Goal: Navigation & Orientation: Understand site structure

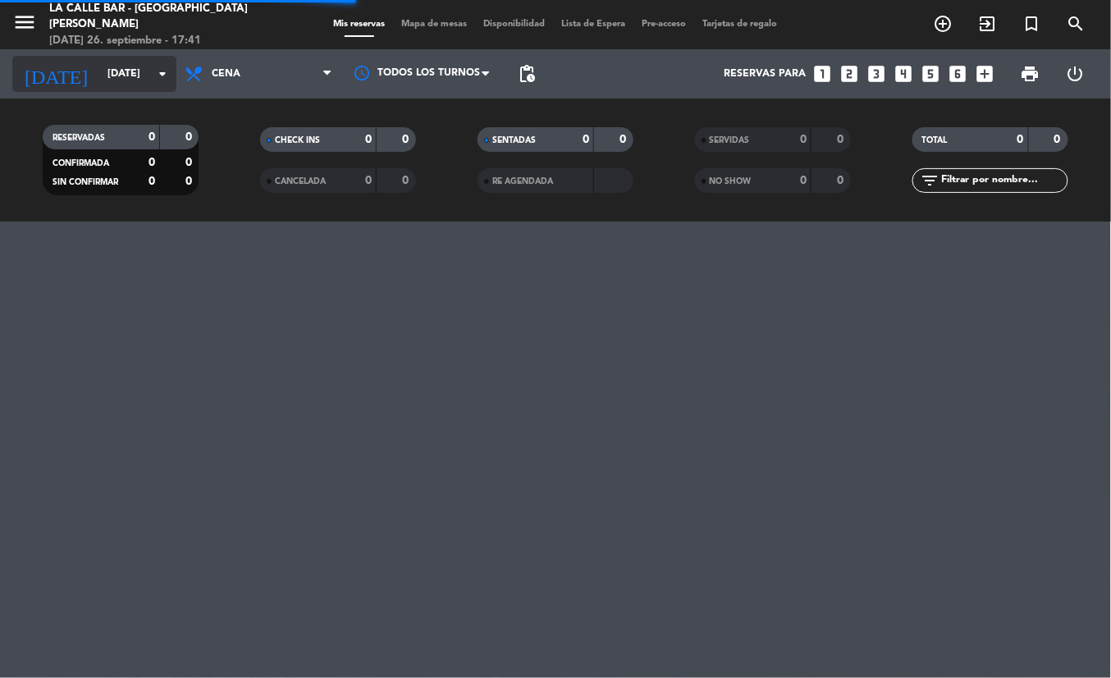
click at [99, 74] on input "[DATE]" at bounding box center [168, 74] width 139 height 28
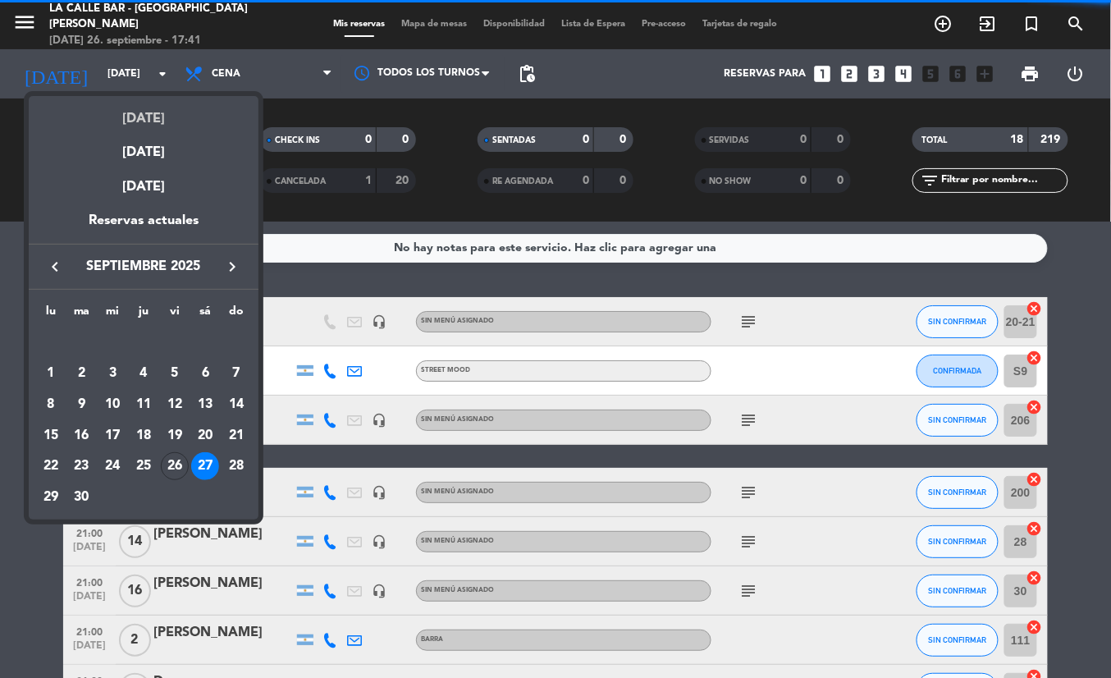
click at [143, 122] on div "[DATE]" at bounding box center [144, 113] width 230 height 34
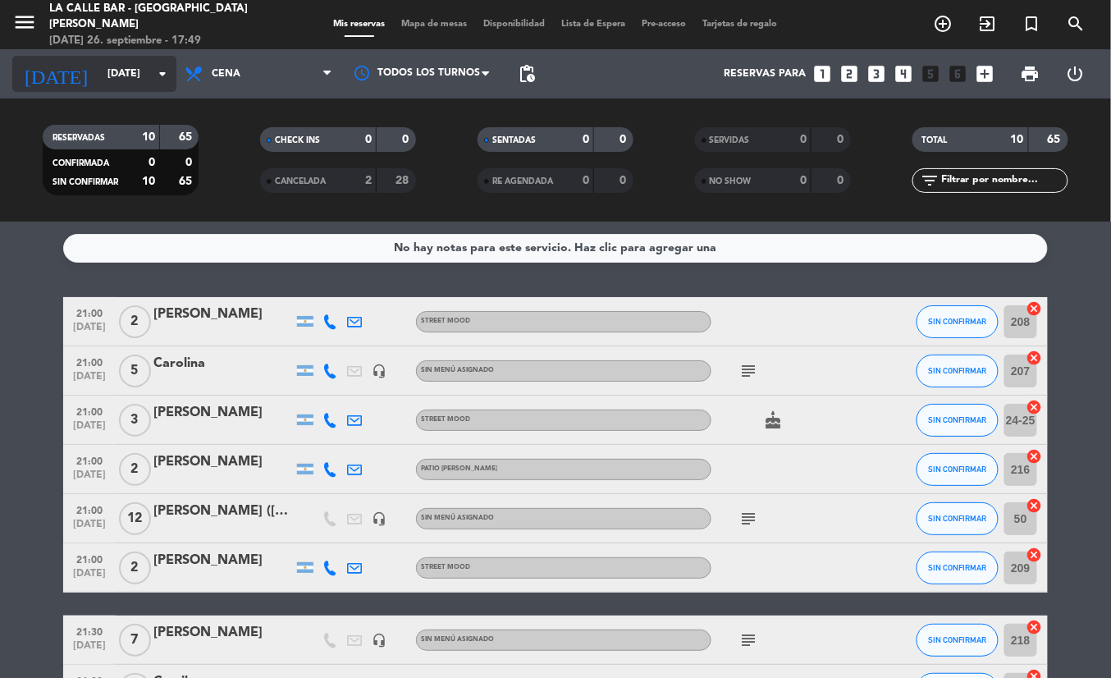
click at [135, 85] on input "[DATE]" at bounding box center [168, 74] width 139 height 28
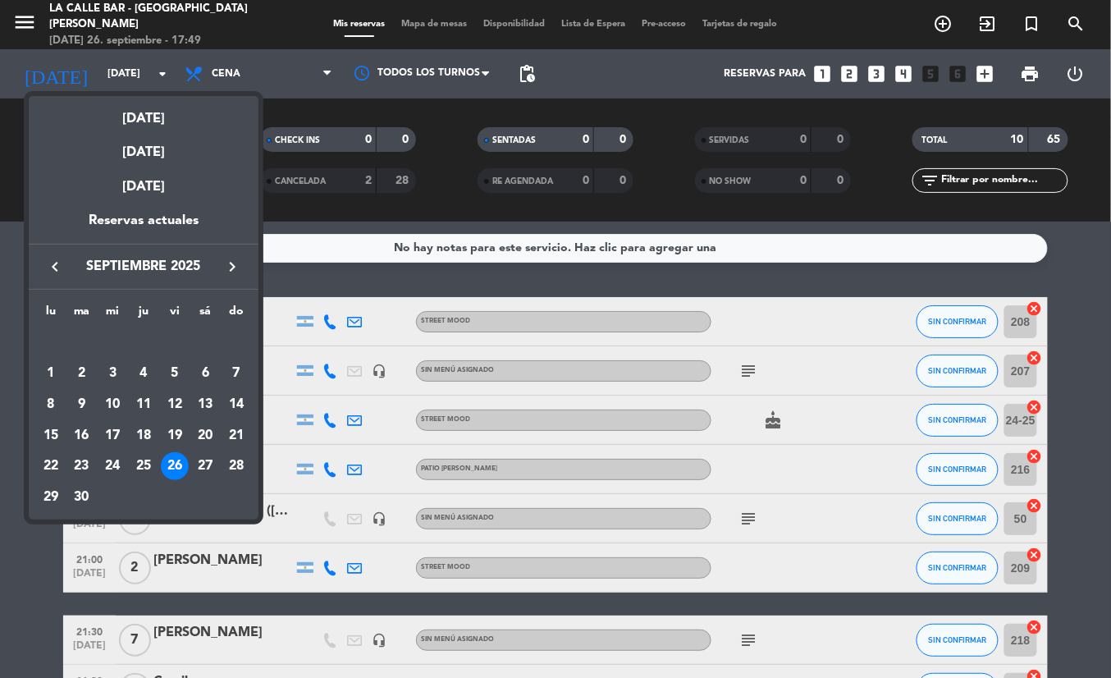
click at [153, 156] on div "[DATE]" at bounding box center [144, 147] width 230 height 34
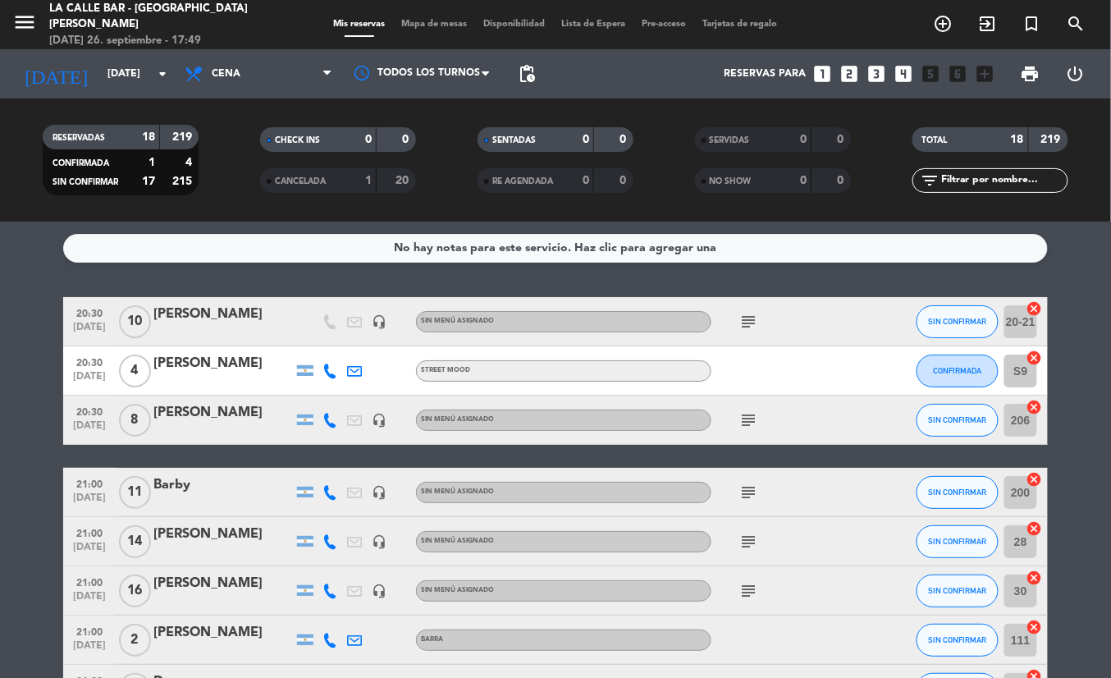
click at [205, 117] on div "RESERVADAS 18 219 CONFIRMADA 1 4 SIN CONFIRMAR 17 215" at bounding box center [120, 160] width 217 height 90
click at [158, 64] on icon "arrow_drop_down" at bounding box center [163, 74] width 20 height 20
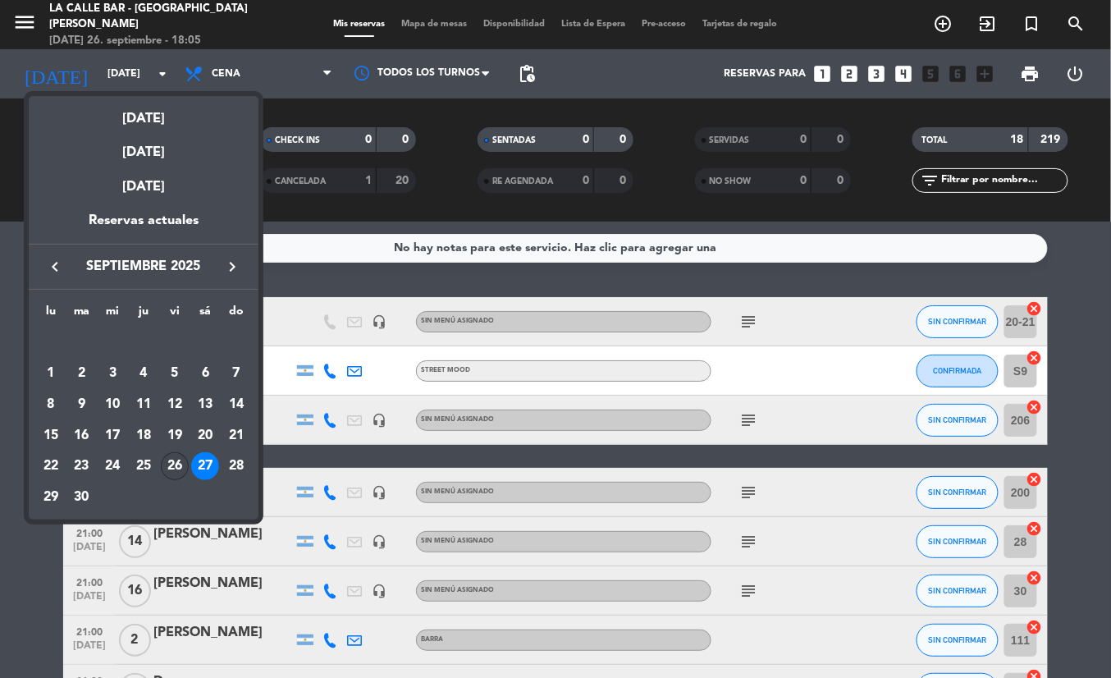
click at [175, 471] on div "26" at bounding box center [175, 466] width 28 height 28
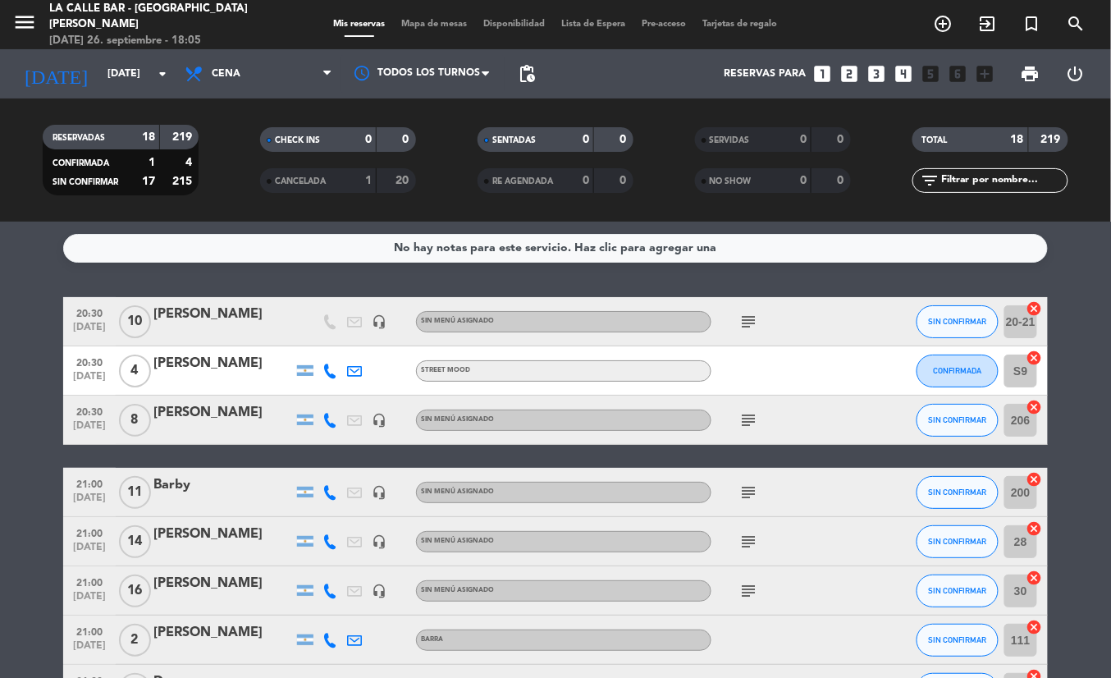
type input "[DATE]"
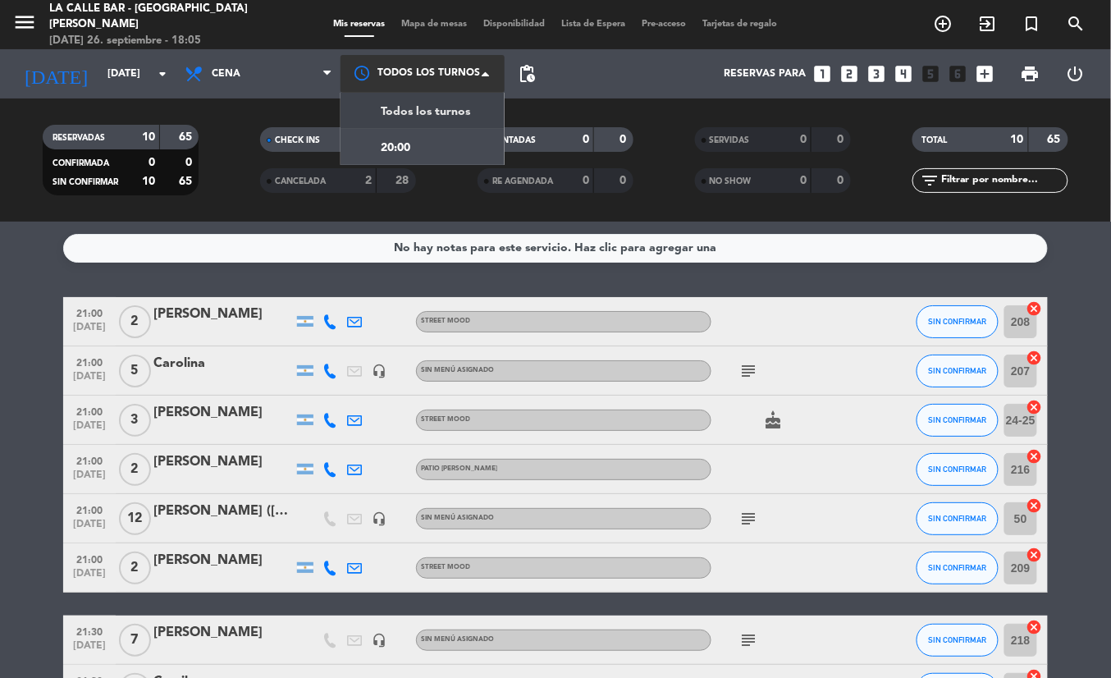
click at [414, 61] on div at bounding box center [423, 73] width 164 height 37
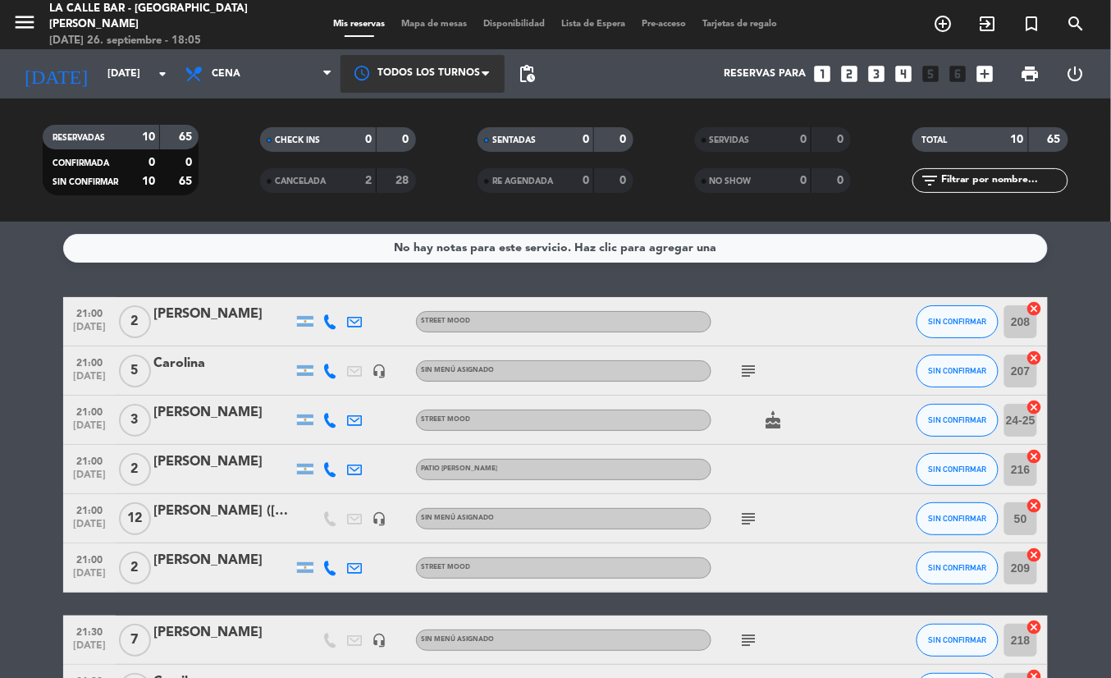
click at [414, 61] on div at bounding box center [423, 73] width 164 height 37
click at [457, 34] on div "menu [GEOGRAPHIC_DATA] - [GEOGRAPHIC_DATA][PERSON_NAME] [DATE] 26. septiembre -…" at bounding box center [555, 24] width 1111 height 49
click at [448, 27] on span "Mapa de mesas" at bounding box center [435, 24] width 82 height 9
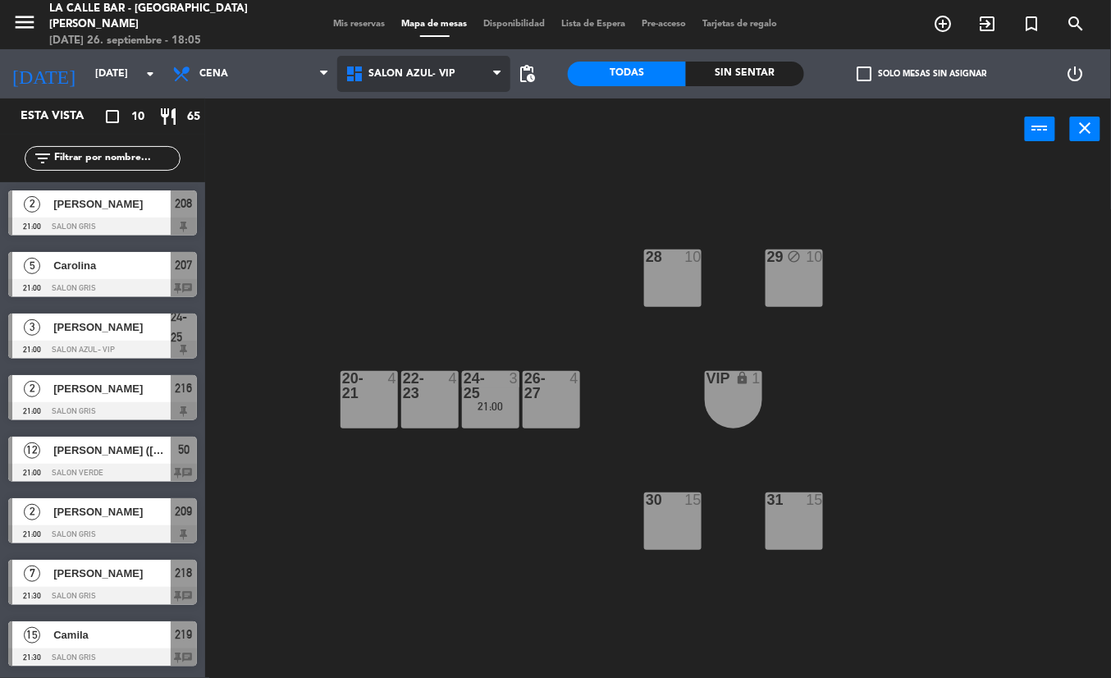
click at [405, 80] on span "SALON AZUL- VIP" at bounding box center [423, 74] width 173 height 36
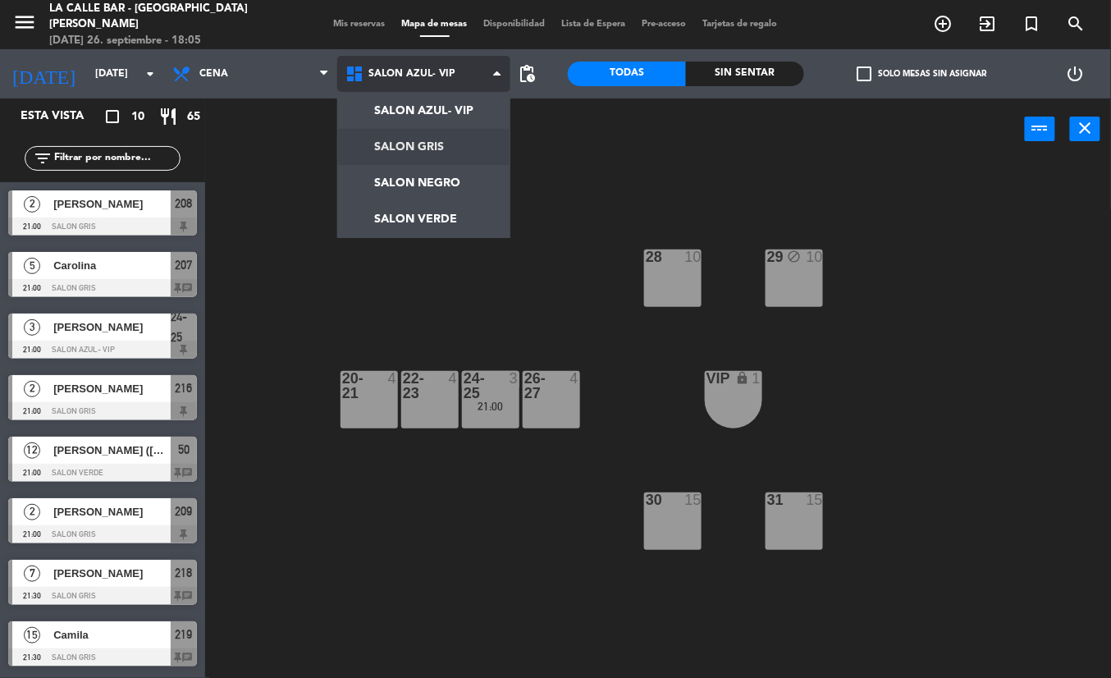
click at [405, 141] on ng-component "menu [GEOGRAPHIC_DATA] - [GEOGRAPHIC_DATA][PERSON_NAME] [DATE] 26. septiembre -…" at bounding box center [555, 339] width 1111 height 678
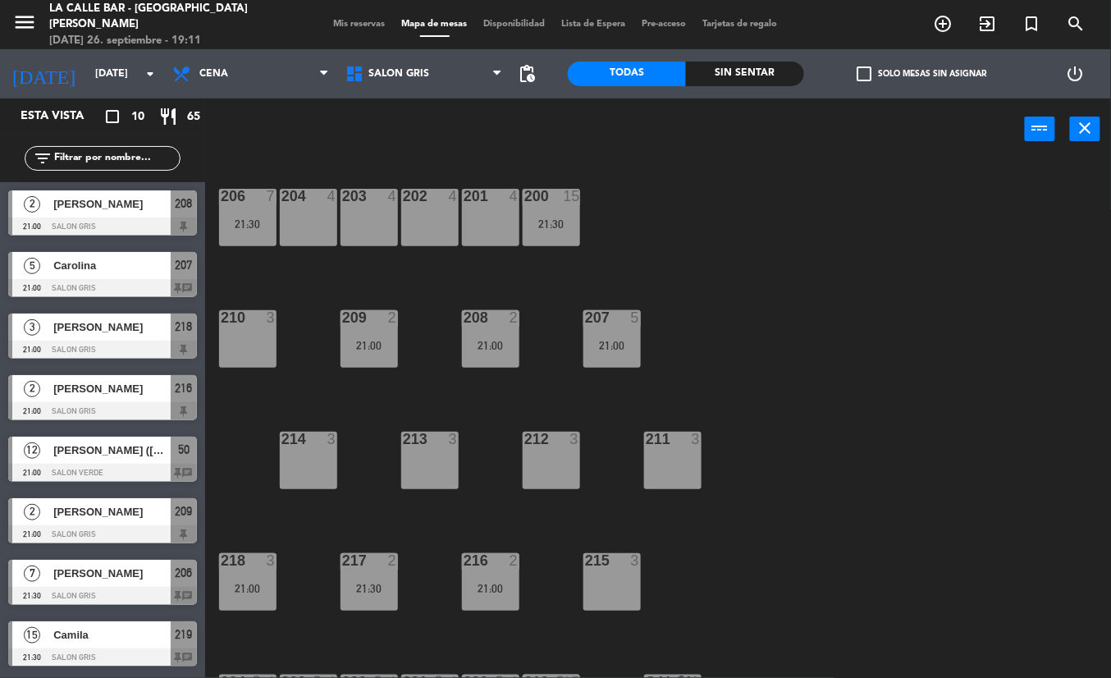
scroll to position [54, 0]
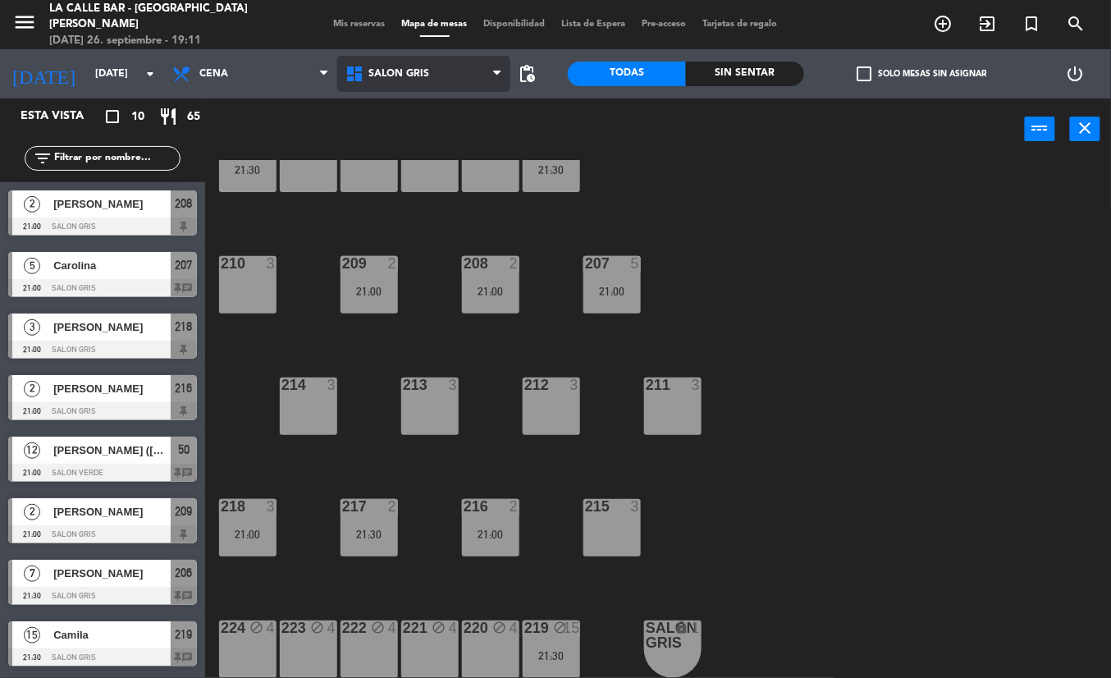
click at [359, 69] on icon at bounding box center [357, 74] width 24 height 20
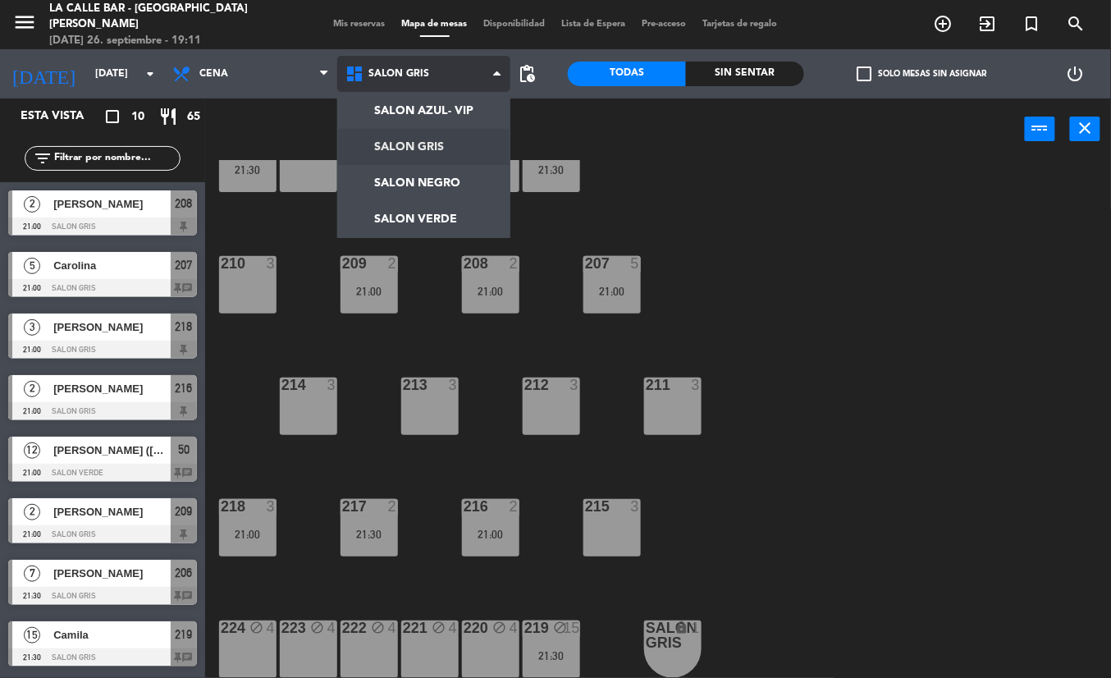
click at [458, 208] on ng-component "menu [GEOGRAPHIC_DATA] - [GEOGRAPHIC_DATA][PERSON_NAME] [DATE] 26. septiembre -…" at bounding box center [555, 339] width 1111 height 678
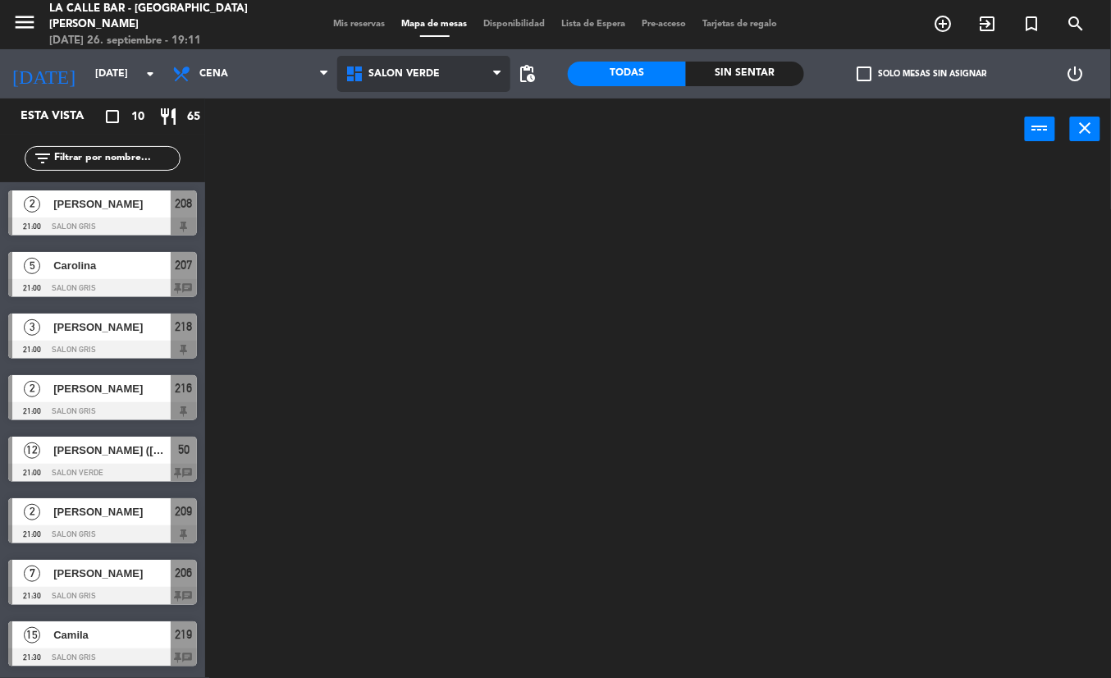
scroll to position [0, 0]
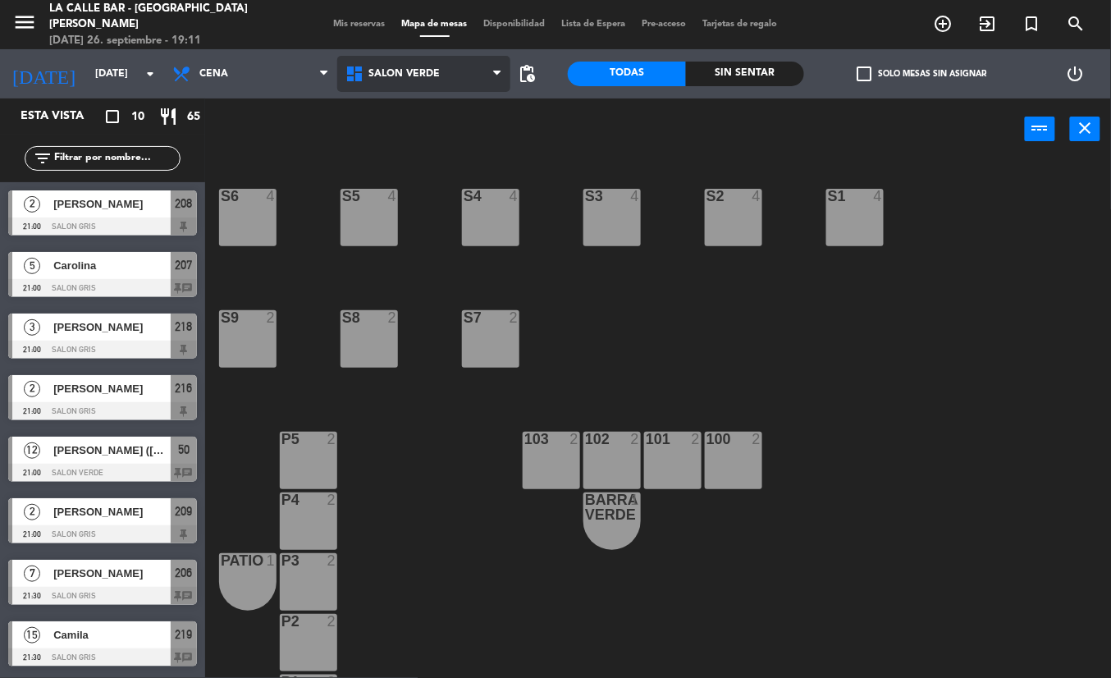
click at [480, 77] on span "SALON VERDE" at bounding box center [423, 74] width 173 height 36
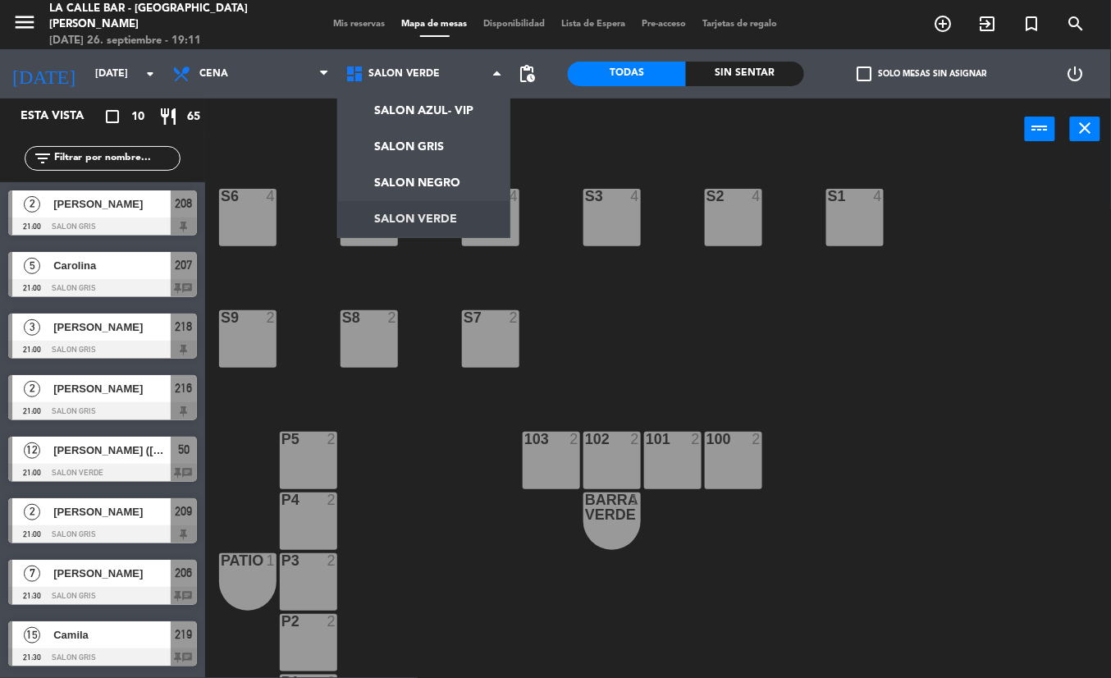
click at [811, 335] on div "S6 4 S5 4 S2 4 S3 4 S4 4 S1 4 S9 2 S8 2 S7 2 P5 2 103 2 102 2 101 2 100 2 P4 2 …" at bounding box center [664, 419] width 894 height 518
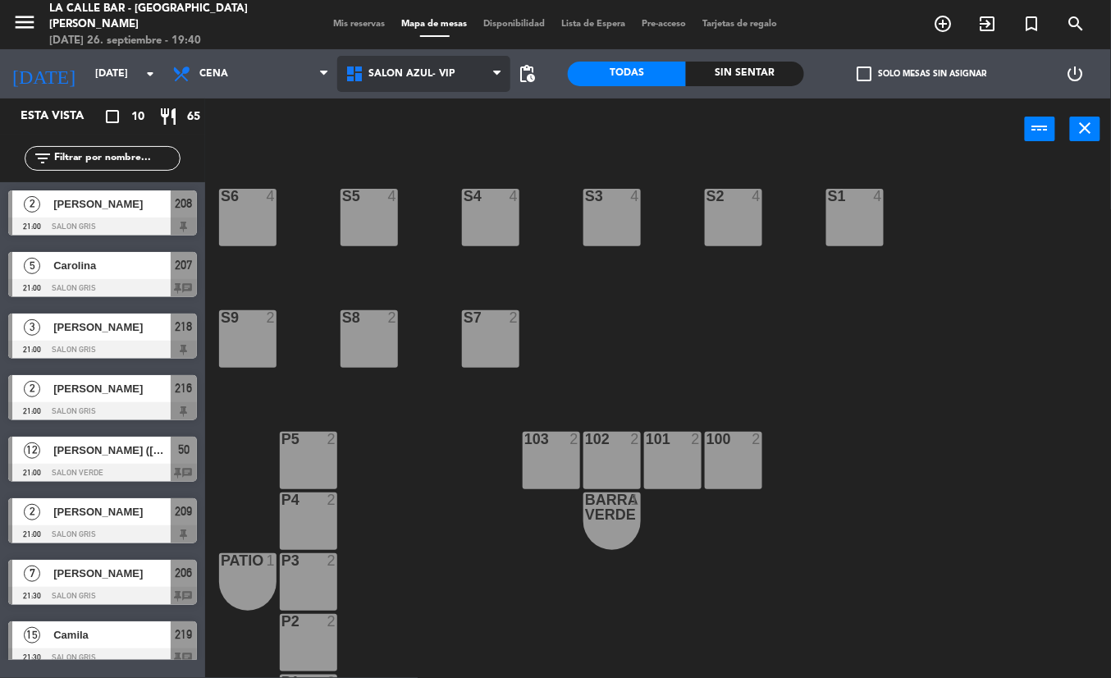
click at [397, 82] on span "SALON AZUL- VIP" at bounding box center [423, 74] width 173 height 36
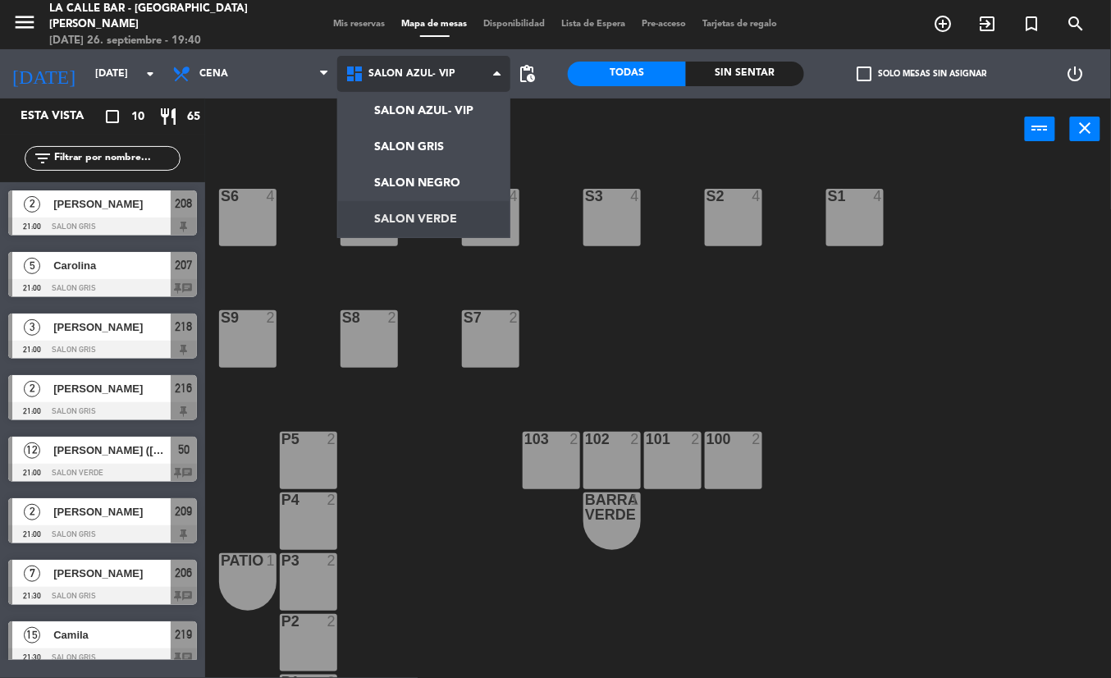
click at [425, 217] on ng-component "menu [GEOGRAPHIC_DATA] - [GEOGRAPHIC_DATA][PERSON_NAME] [DATE] 26. septiembre -…" at bounding box center [555, 339] width 1111 height 678
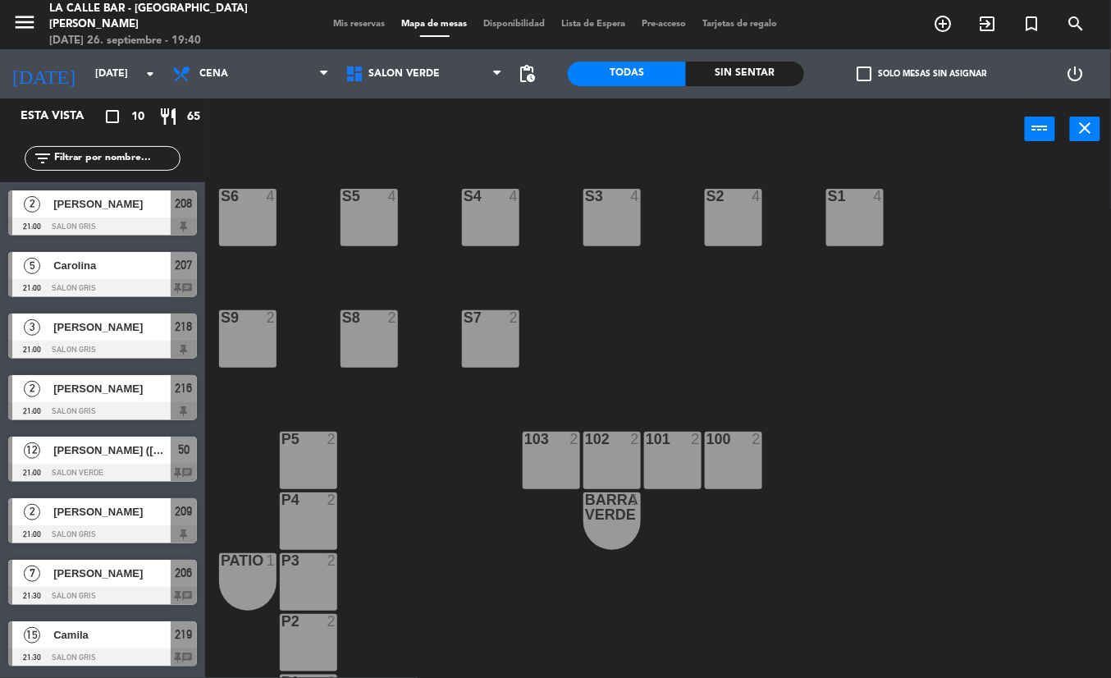
click at [870, 234] on div "S1 4" at bounding box center [854, 217] width 57 height 57
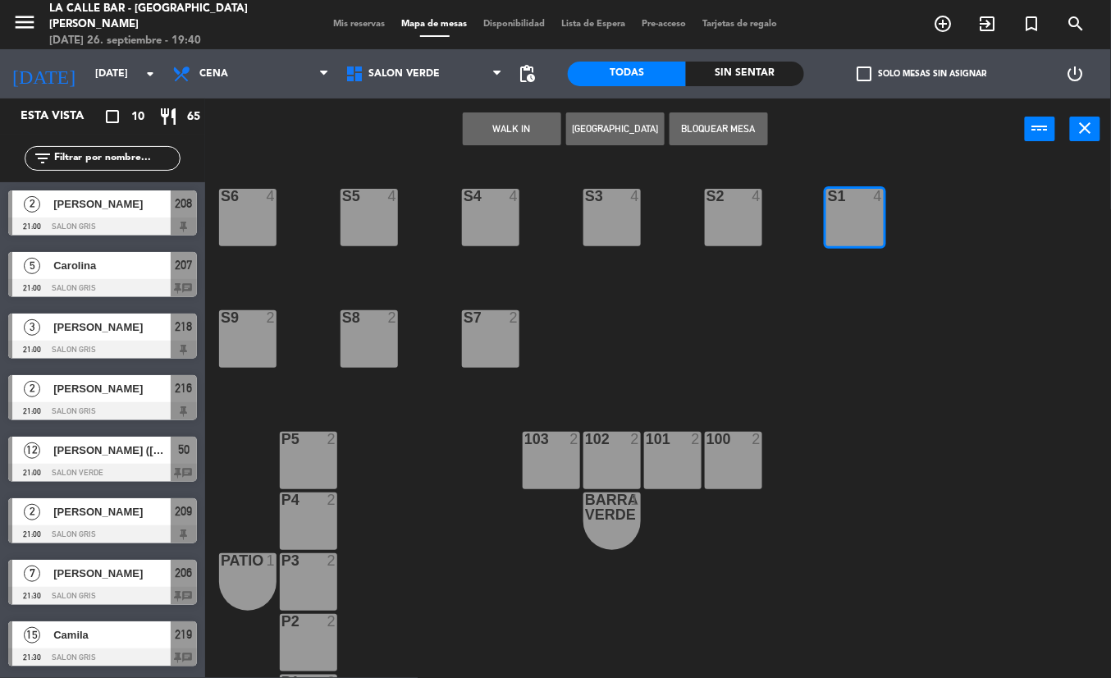
click at [870, 234] on div "S1 4" at bounding box center [854, 217] width 57 height 57
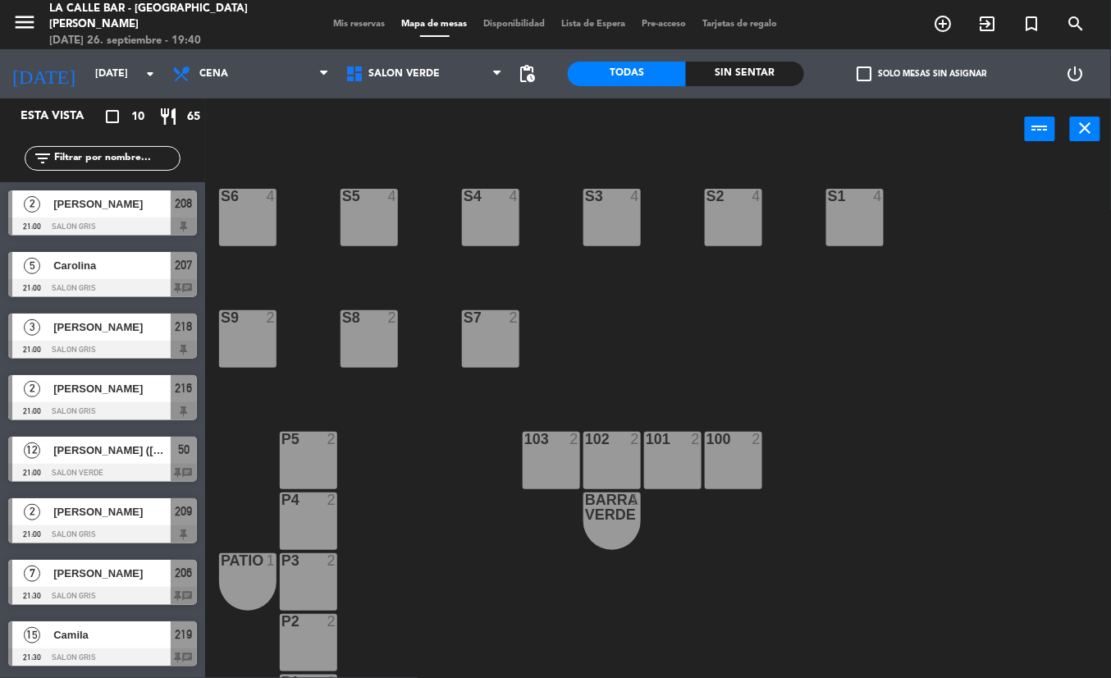
click at [726, 199] on div at bounding box center [733, 196] width 27 height 15
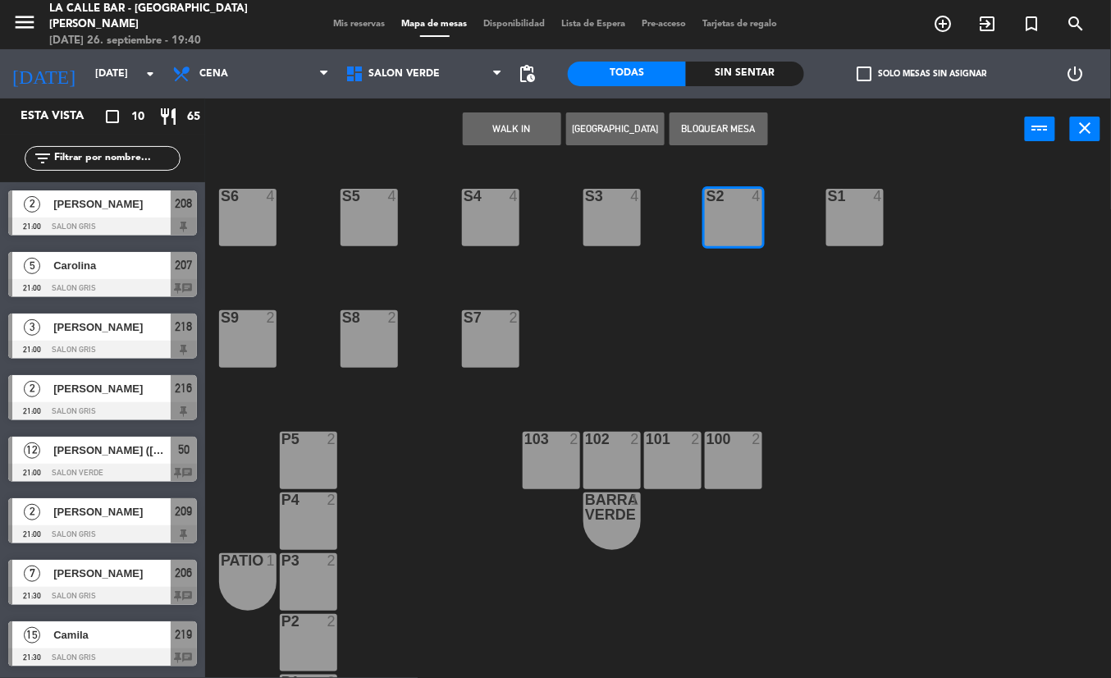
drag, startPoint x: 726, startPoint y: 199, endPoint x: 694, endPoint y: 199, distance: 32.0
click at [719, 199] on div "S2 4" at bounding box center [734, 196] width 82 height 15
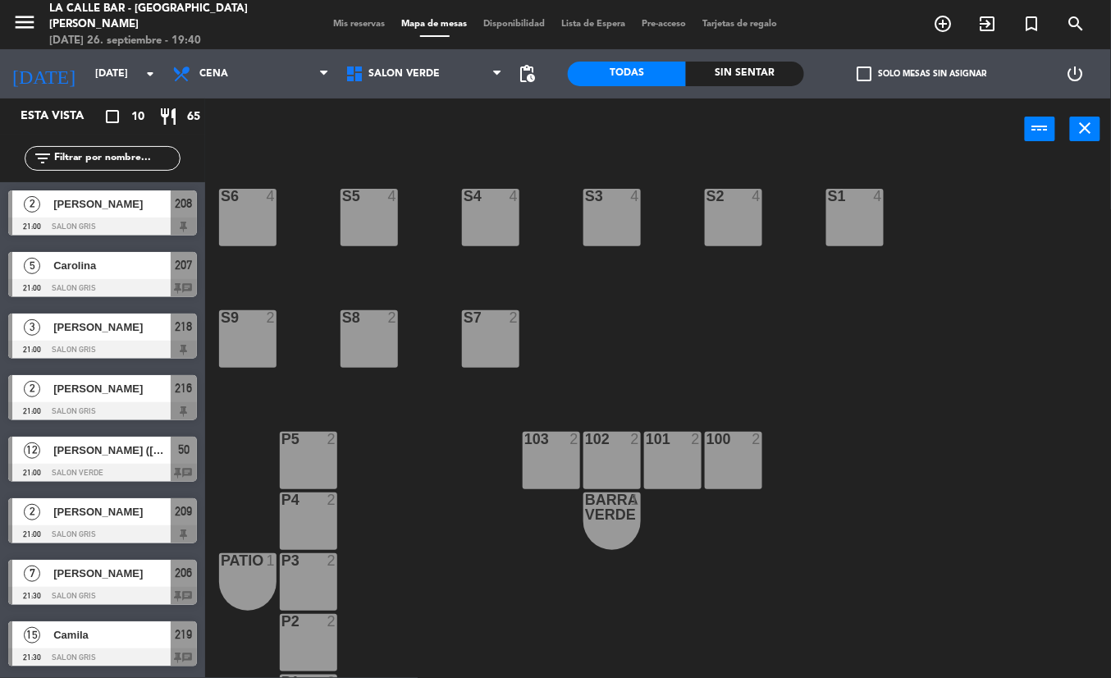
click at [614, 210] on div "S3 4" at bounding box center [611, 217] width 57 height 57
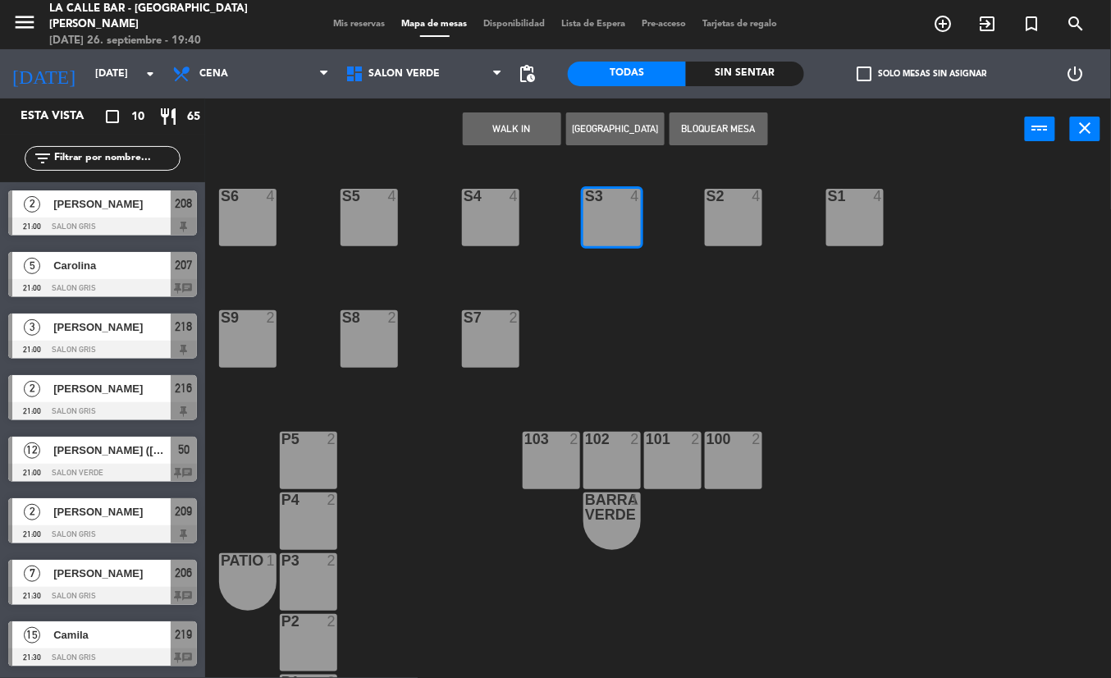
click at [614, 210] on div "S3 4" at bounding box center [611, 217] width 57 height 57
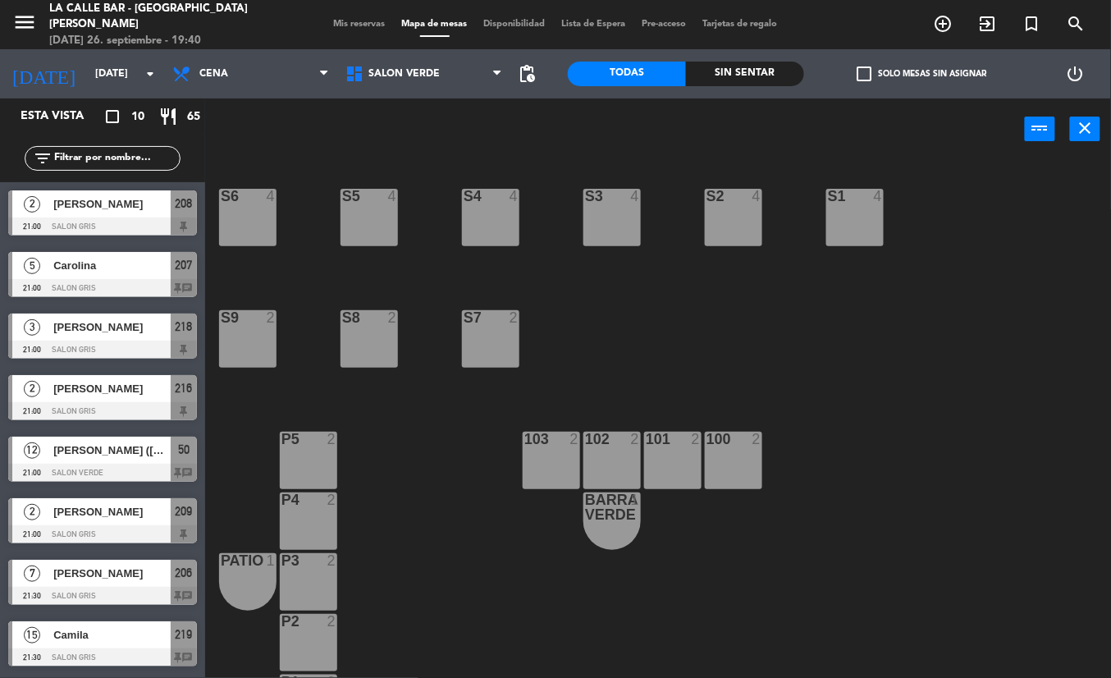
click at [464, 202] on div "S4" at bounding box center [464, 196] width 1 height 15
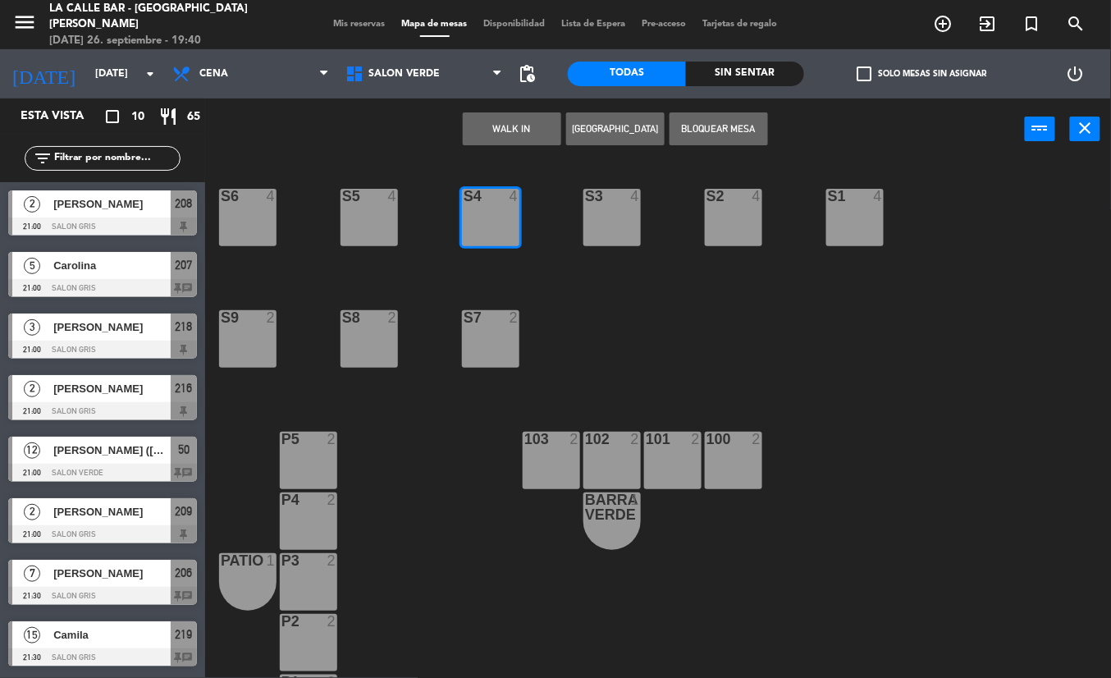
click at [464, 202] on div "S4" at bounding box center [464, 196] width 1 height 15
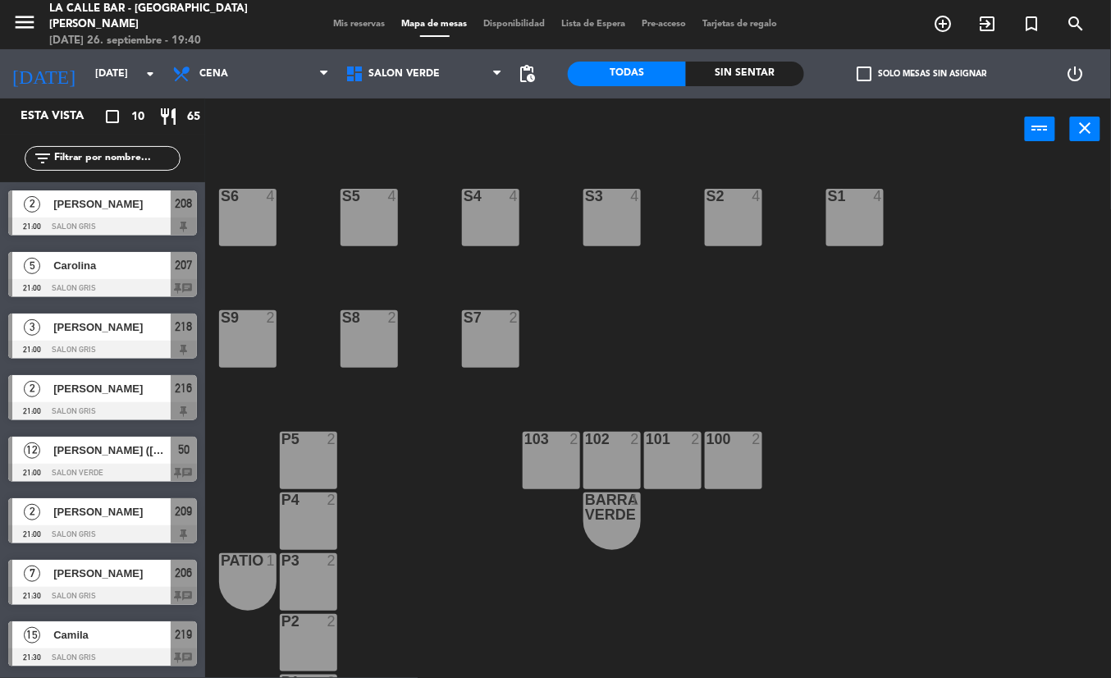
drag, startPoint x: 289, startPoint y: 228, endPoint x: 307, endPoint y: 231, distance: 18.2
click at [287, 230] on div "S6 4 S5 4 S2 4 S3 4 S4 4 S1 4 S9 2 S8 2 S7 2 P5 2 103 2 102 2 101 2 100 2 P4 2 …" at bounding box center [664, 419] width 894 height 518
click at [376, 202] on div at bounding box center [368, 196] width 27 height 15
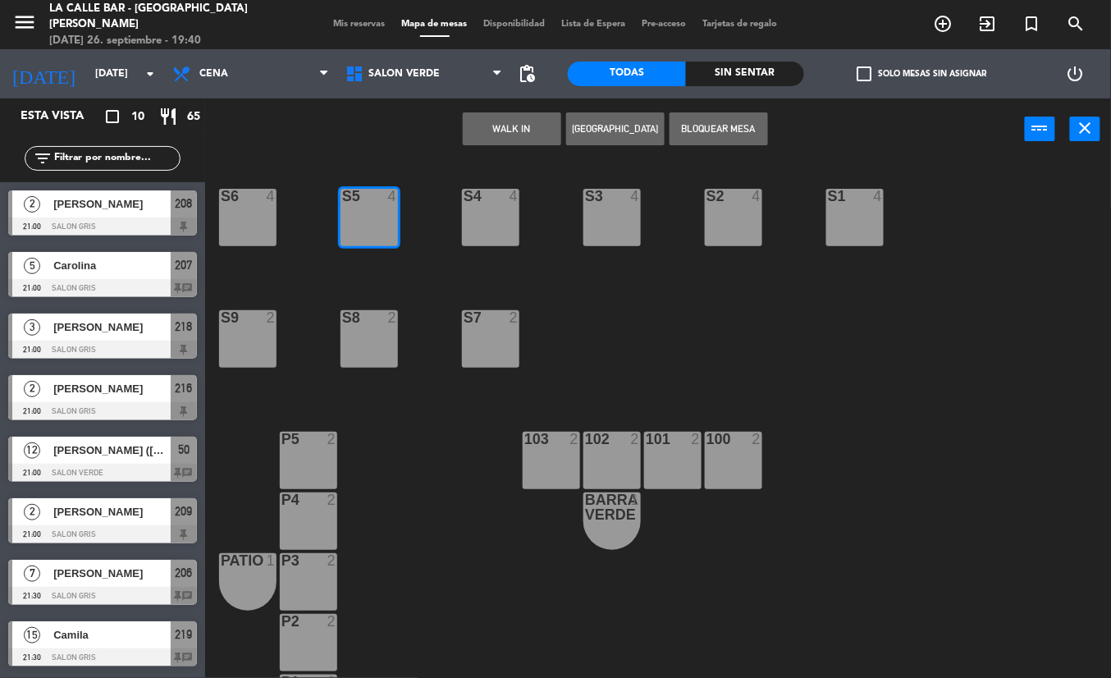
click at [376, 202] on div at bounding box center [368, 196] width 27 height 15
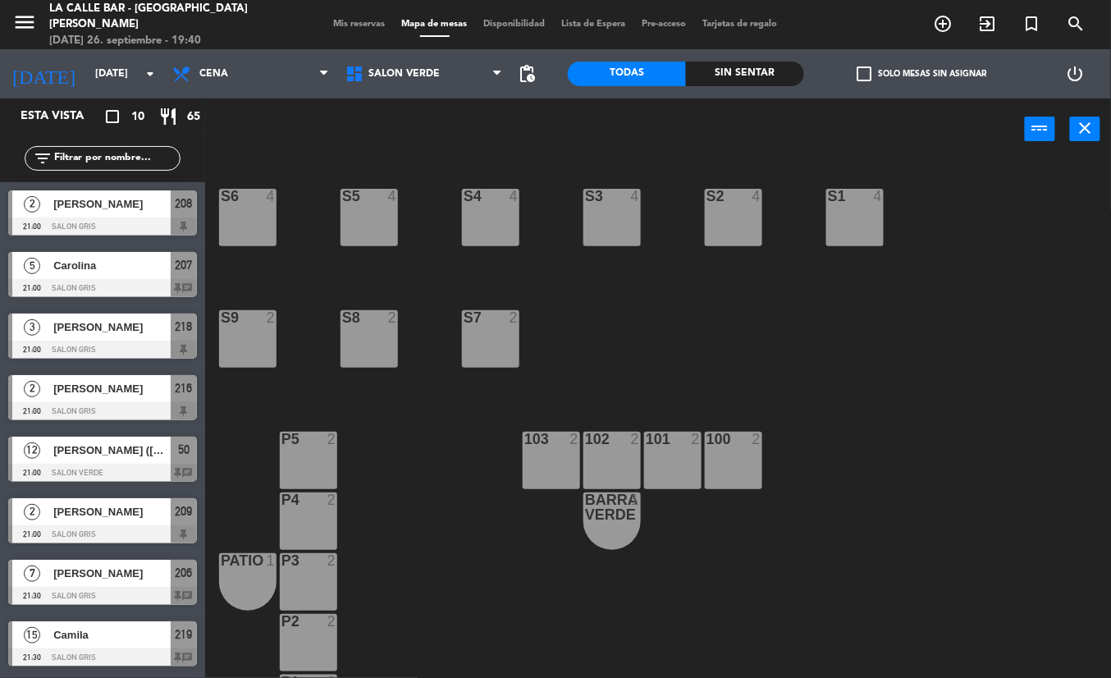
click at [246, 224] on div "S6 4" at bounding box center [247, 217] width 57 height 57
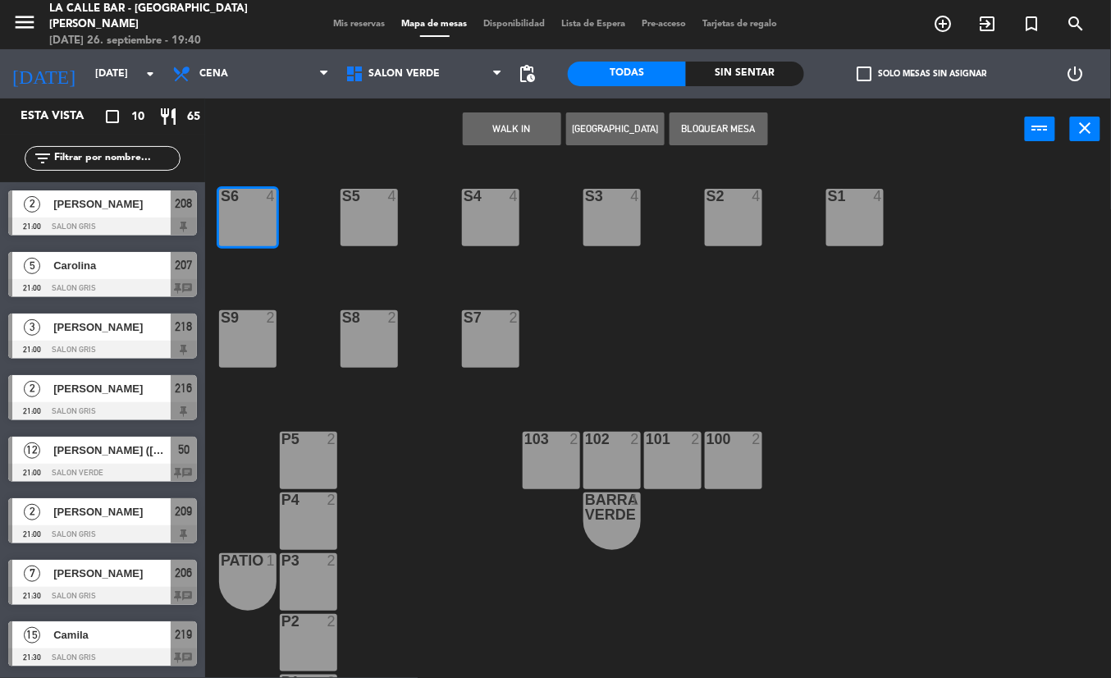
click at [246, 224] on div "S6 4" at bounding box center [247, 217] width 57 height 57
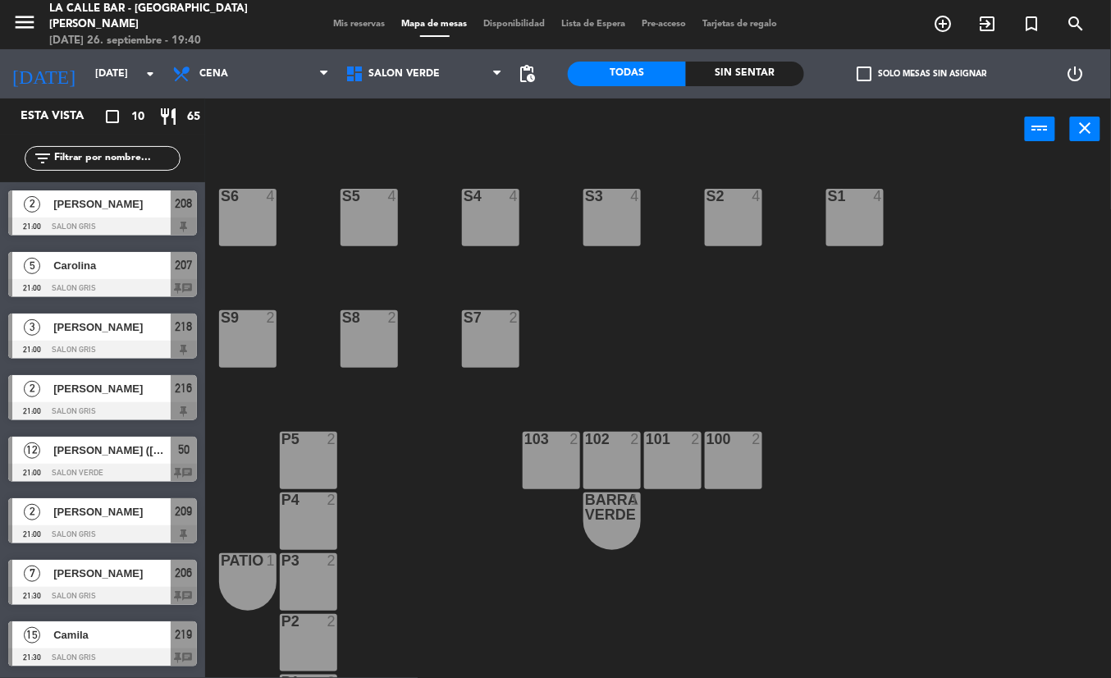
click at [473, 341] on div "S7 2" at bounding box center [490, 338] width 57 height 57
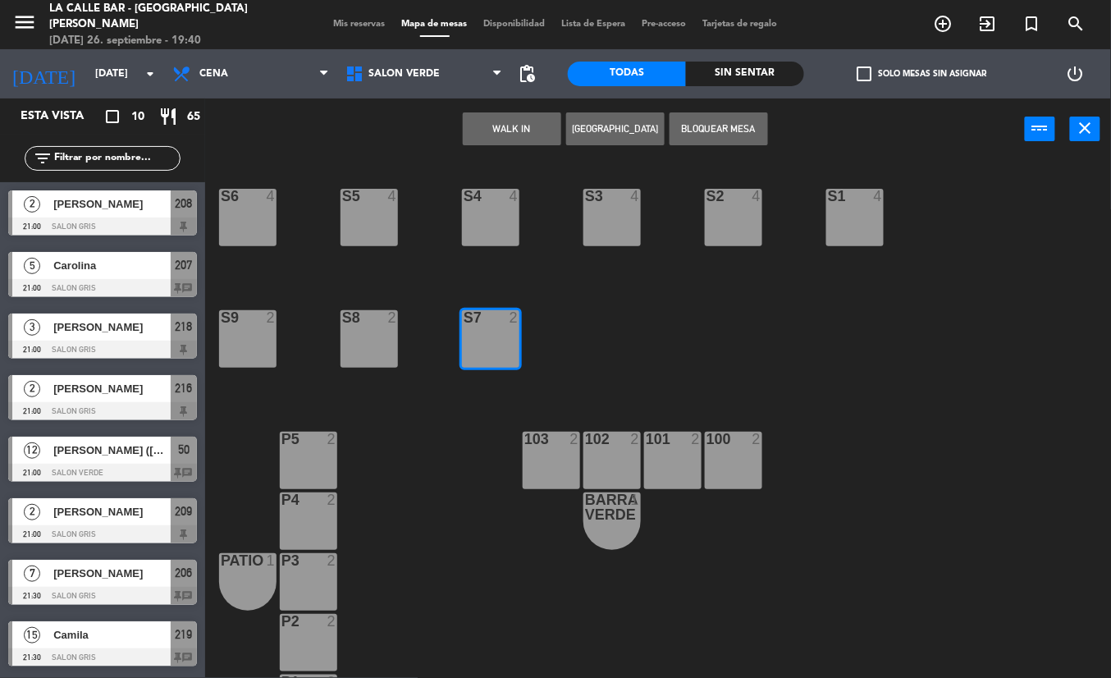
click at [473, 341] on div "S7 2" at bounding box center [490, 338] width 57 height 57
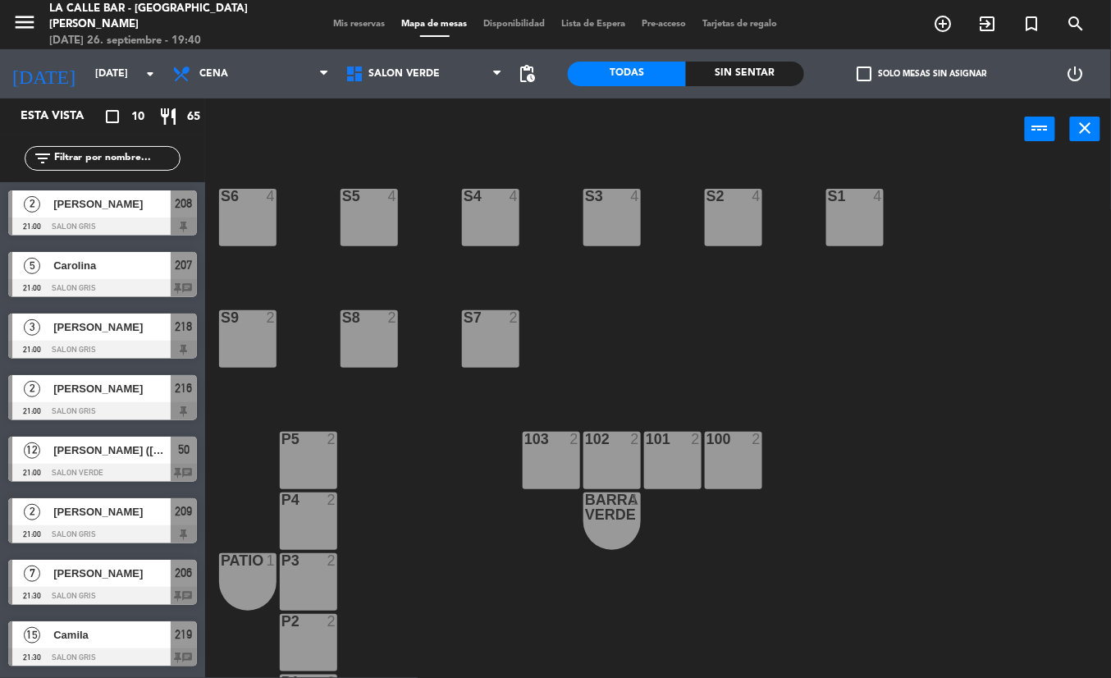
click at [374, 341] on div "S8 2" at bounding box center [369, 338] width 57 height 57
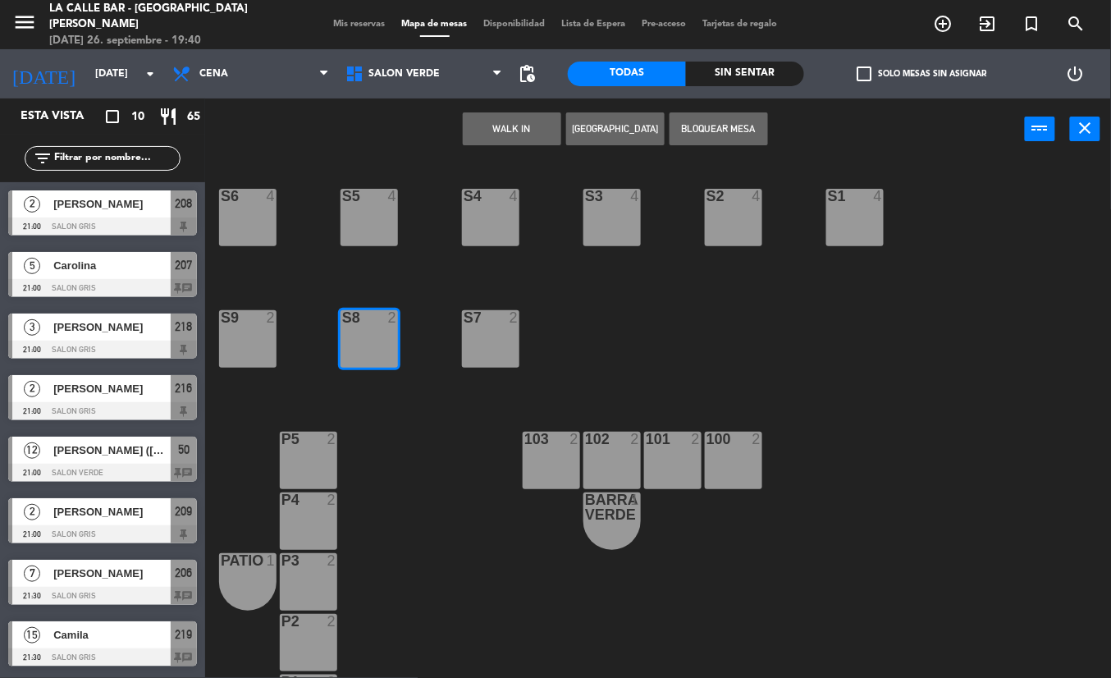
click at [374, 341] on div "S8 2" at bounding box center [369, 338] width 57 height 57
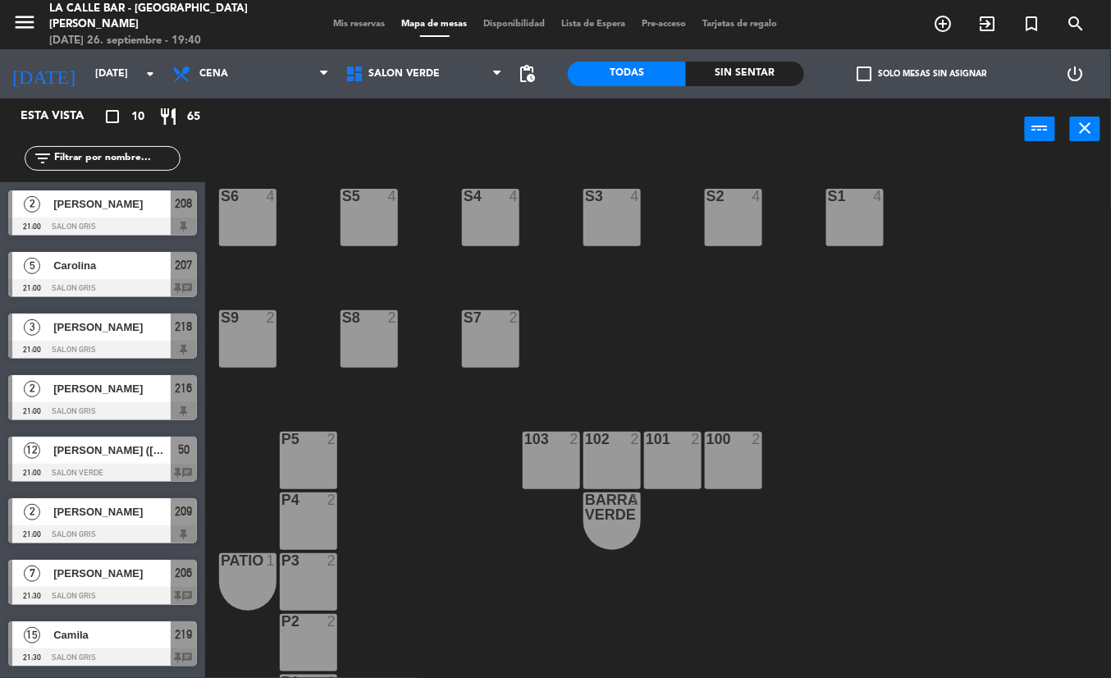
click at [263, 338] on div "S9 2" at bounding box center [247, 338] width 57 height 57
click at [428, 66] on span "SALON VERDE" at bounding box center [423, 74] width 173 height 36
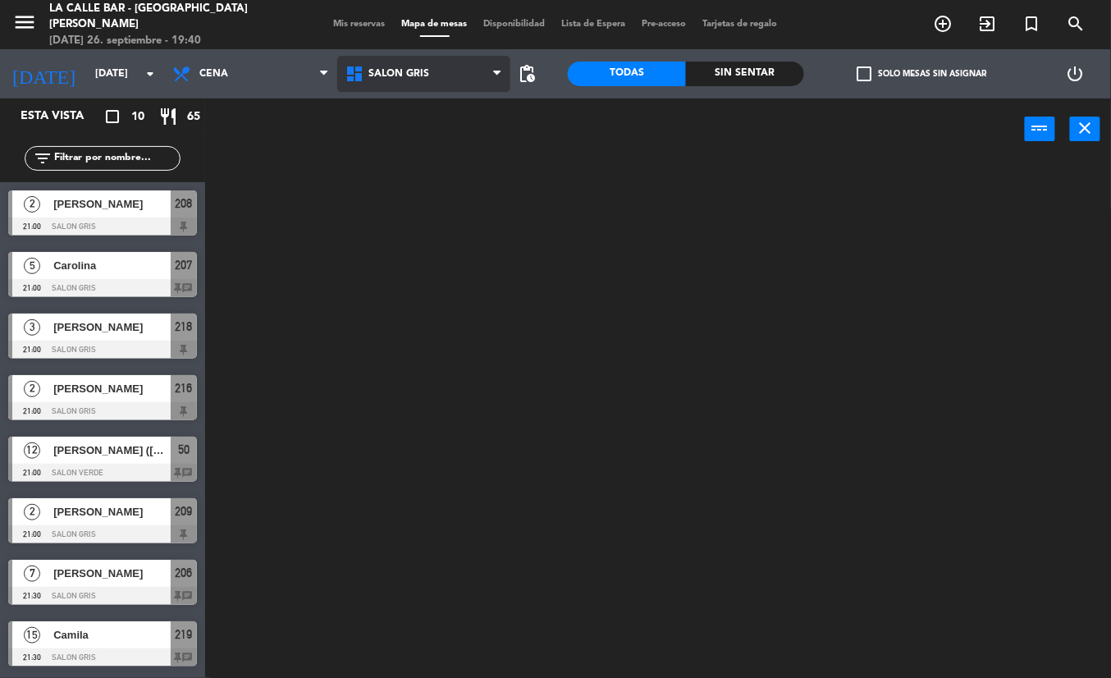
click at [438, 146] on ng-component "menu [GEOGRAPHIC_DATA] - [GEOGRAPHIC_DATA][PERSON_NAME] [DATE] 26. septiembre -…" at bounding box center [555, 339] width 1111 height 678
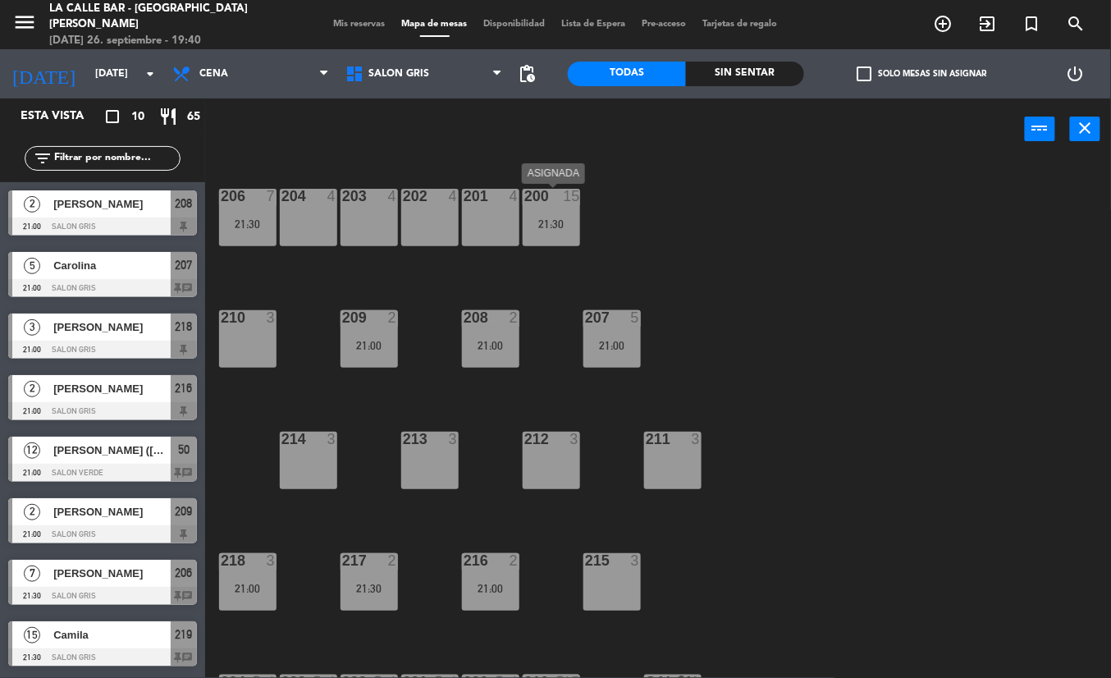
click at [556, 233] on div "200 15 21:30" at bounding box center [551, 217] width 57 height 57
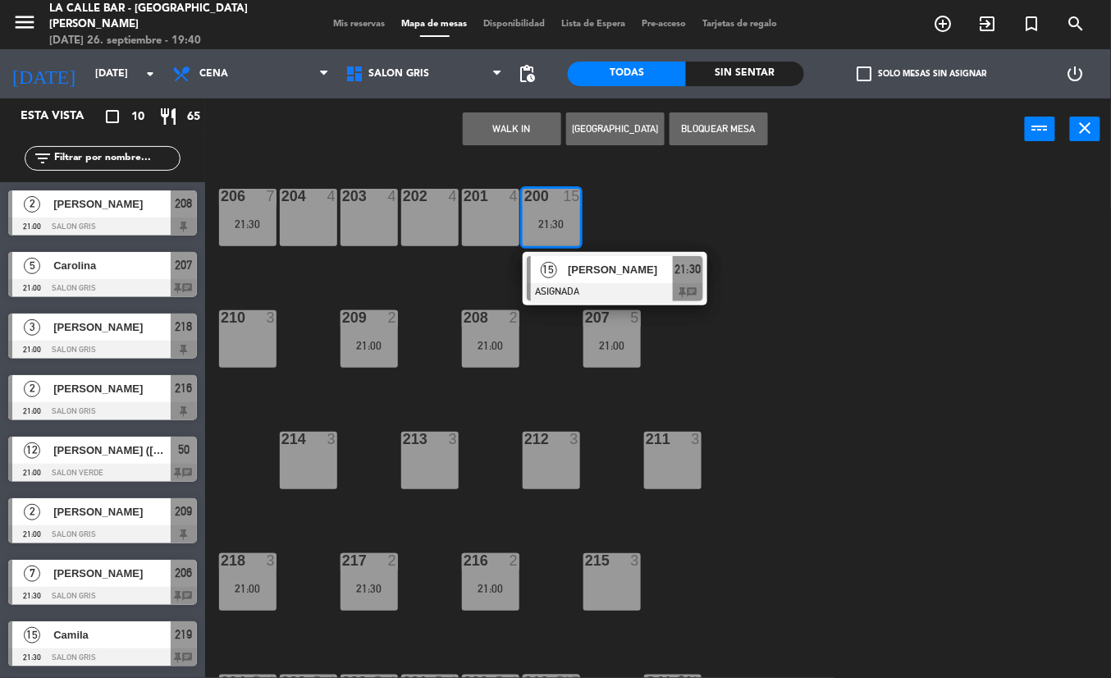
click at [556, 233] on div "200 15 21:30" at bounding box center [551, 217] width 57 height 57
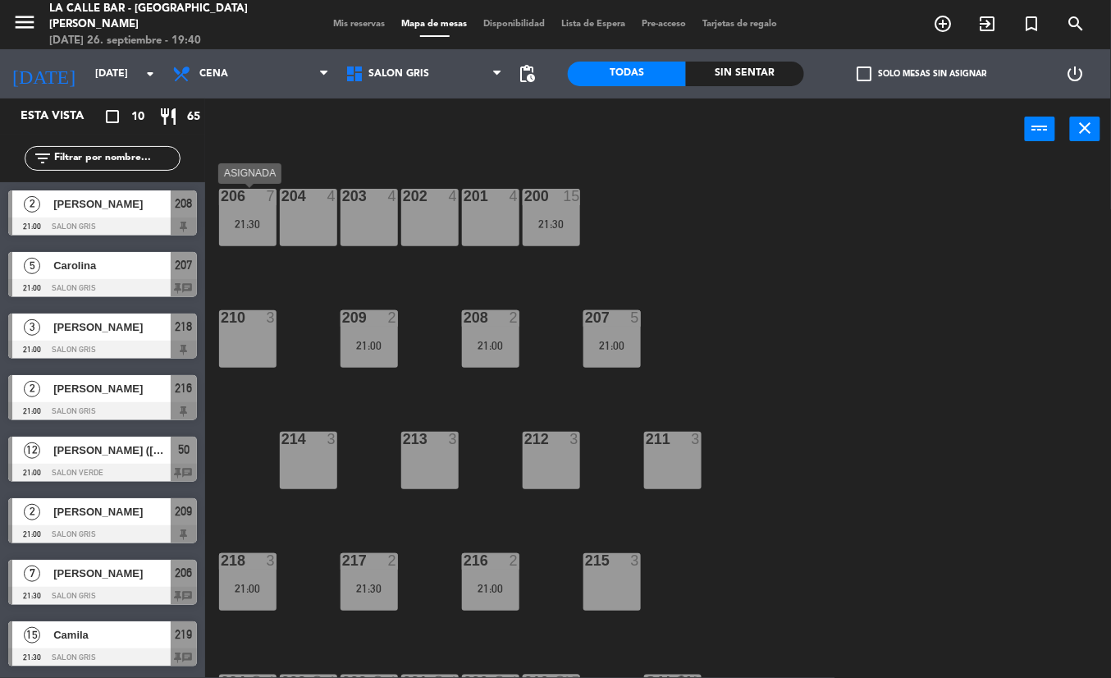
click at [236, 208] on div "206 7 21:30" at bounding box center [247, 217] width 57 height 57
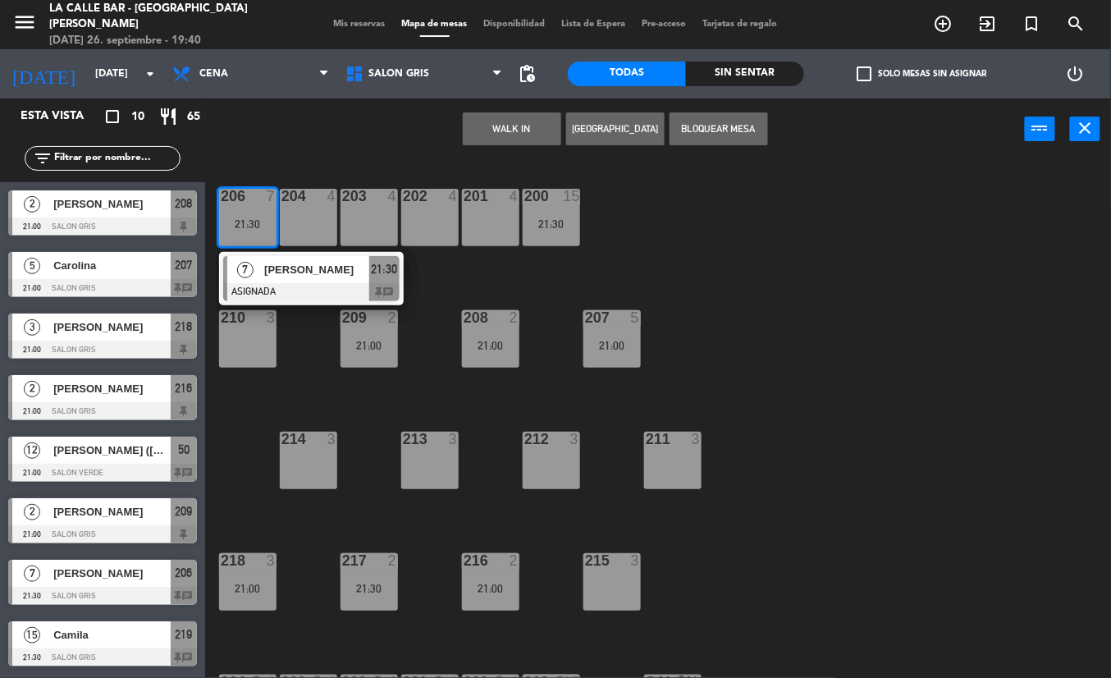
click at [236, 208] on div "206 7 21:30" at bounding box center [247, 217] width 57 height 57
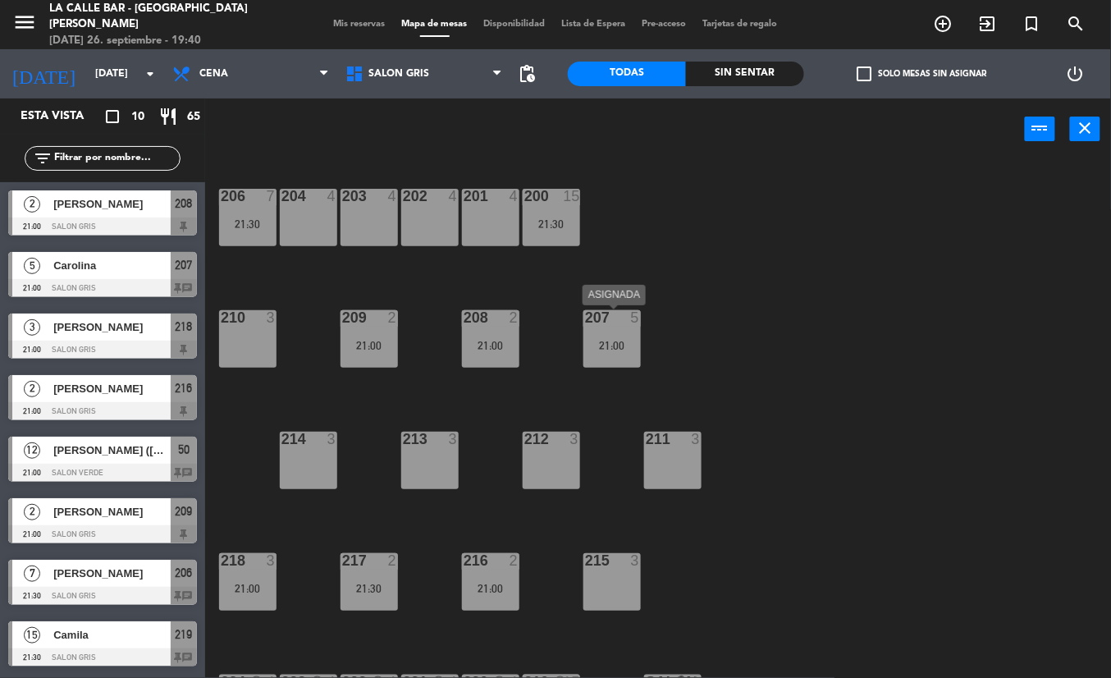
click at [615, 355] on div "207 5 21:00" at bounding box center [611, 338] width 57 height 57
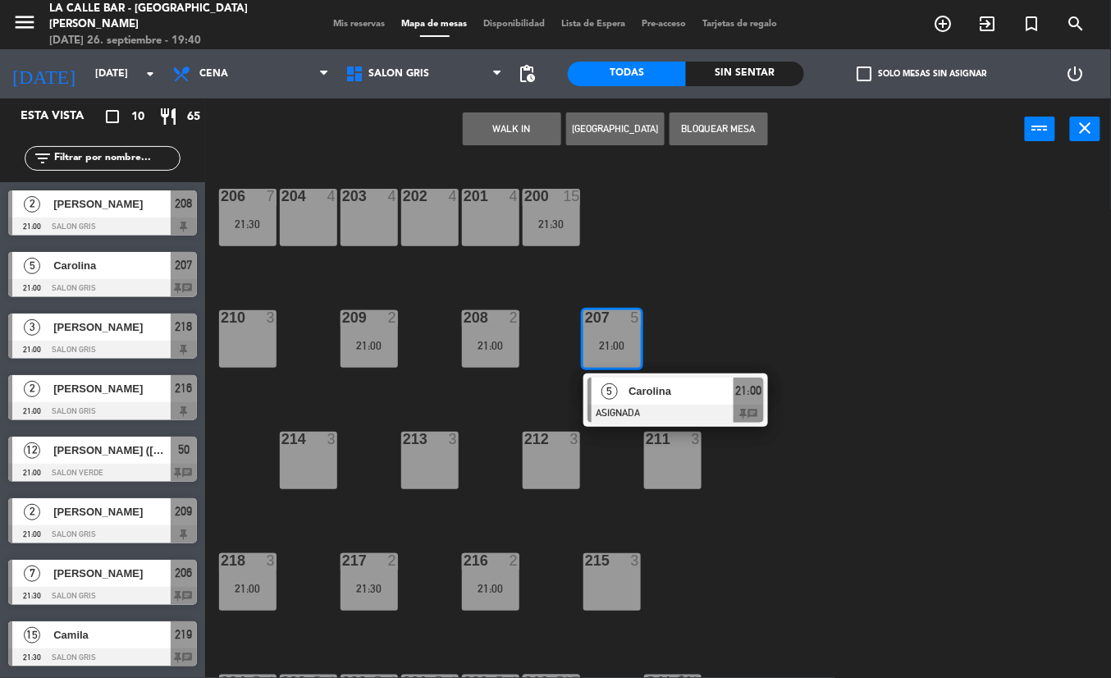
click at [615, 355] on div "207 5 21:00" at bounding box center [611, 338] width 57 height 57
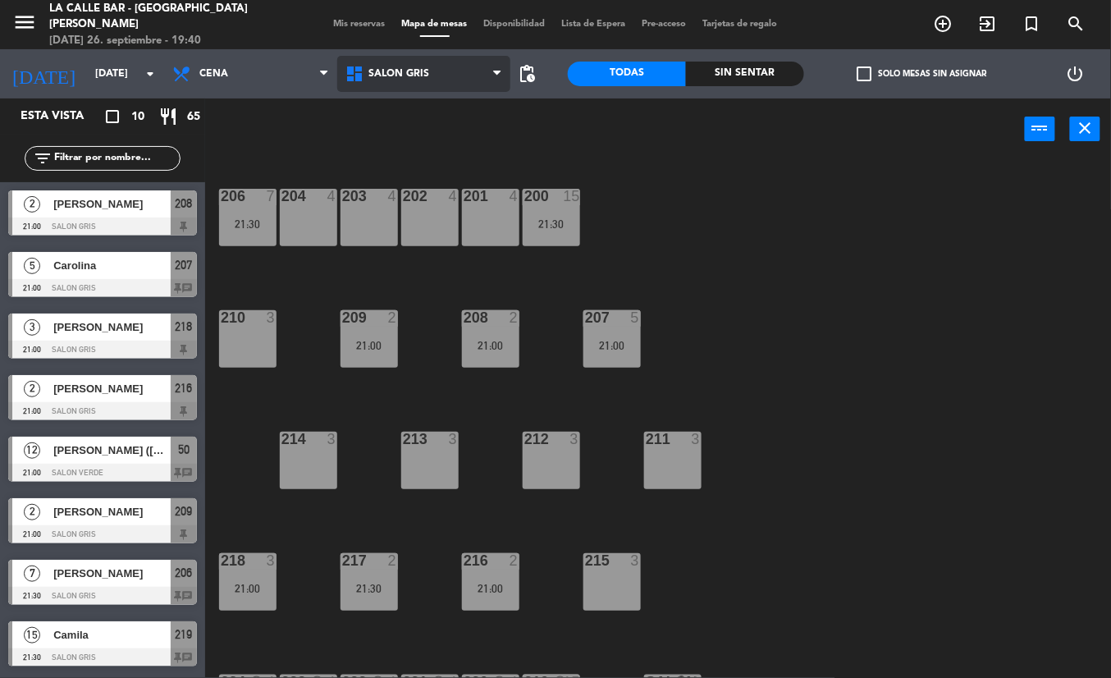
click at [451, 69] on span "SALON GRIS" at bounding box center [423, 74] width 173 height 36
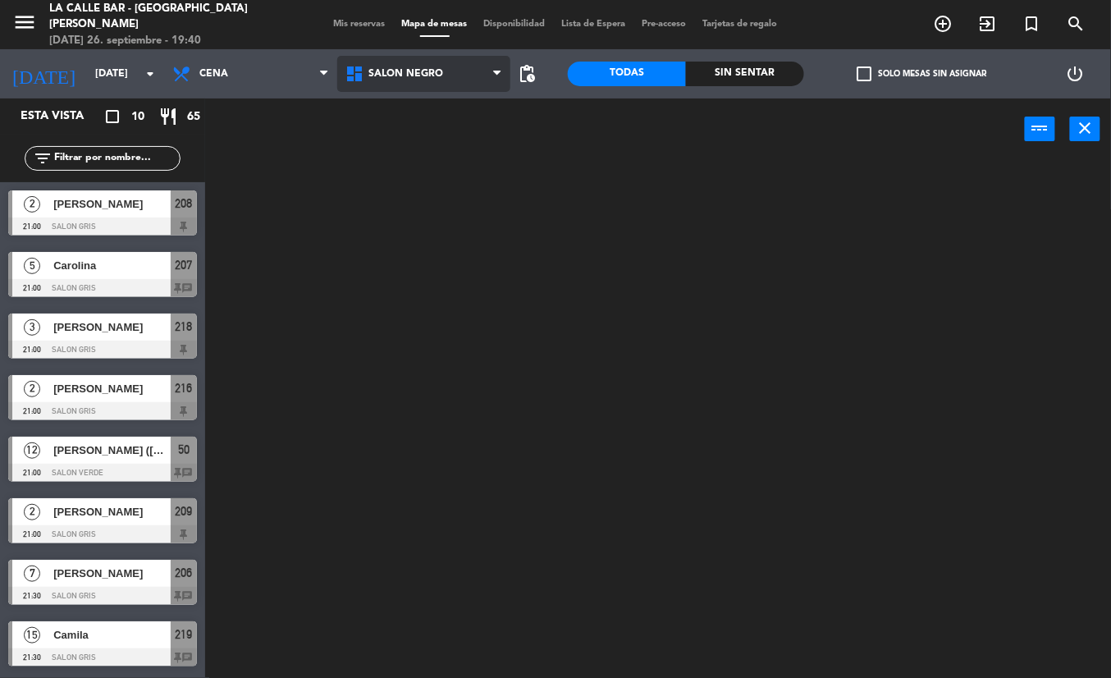
click at [464, 175] on ng-component "menu [GEOGRAPHIC_DATA] - [GEOGRAPHIC_DATA][PERSON_NAME] [DATE] 26. septiembre -…" at bounding box center [555, 339] width 1111 height 678
